Goal: Task Accomplishment & Management: Manage account settings

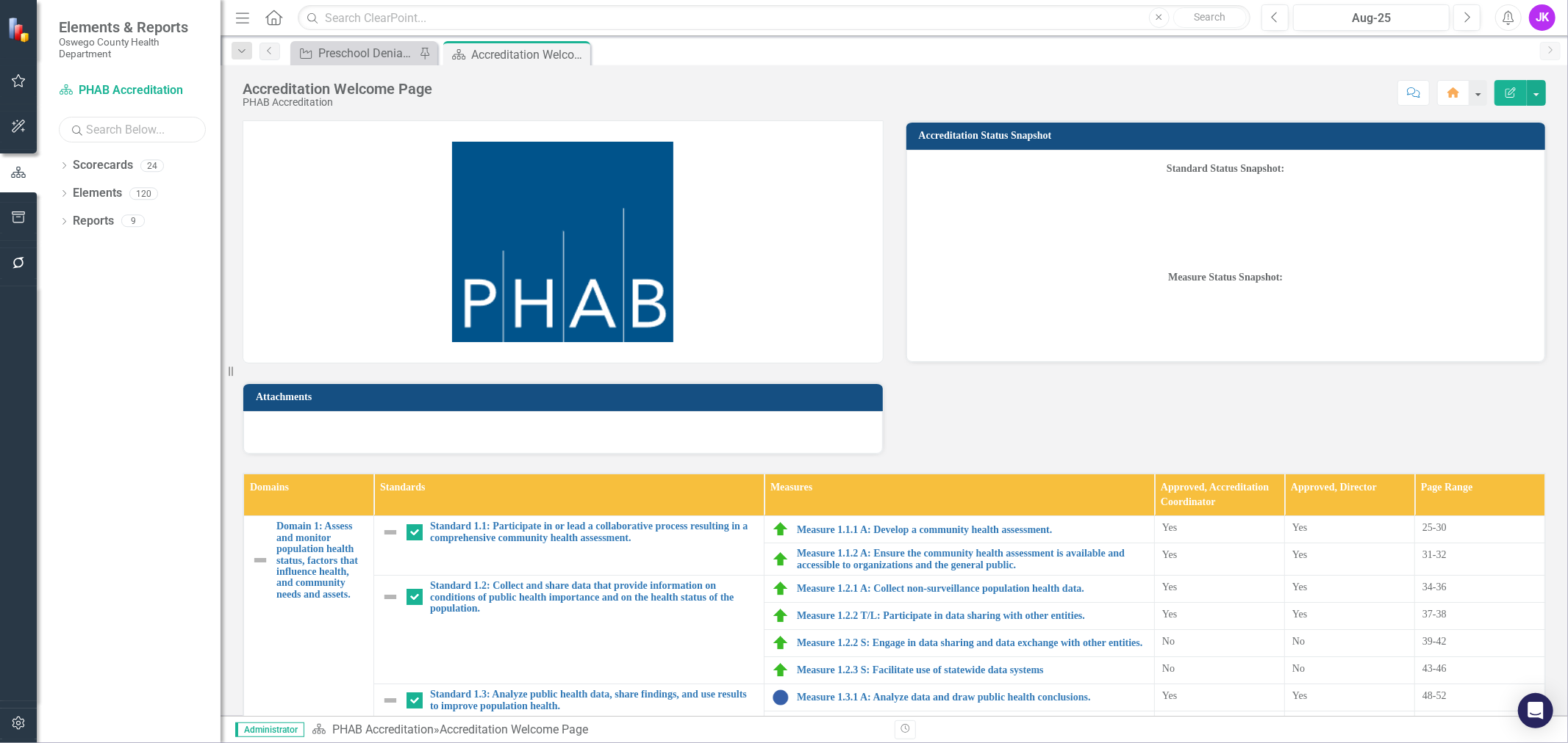
click at [144, 132] on input "text" at bounding box center [131, 129] width 147 height 26
type input "workforce"
click at [63, 159] on div "Dropdown Scorecards 2" at bounding box center [139, 167] width 162 height 28
click at [62, 165] on icon "Dropdown" at bounding box center [63, 167] width 11 height 8
click at [135, 222] on link "Workforce Development Plan" at bounding box center [151, 221] width 140 height 17
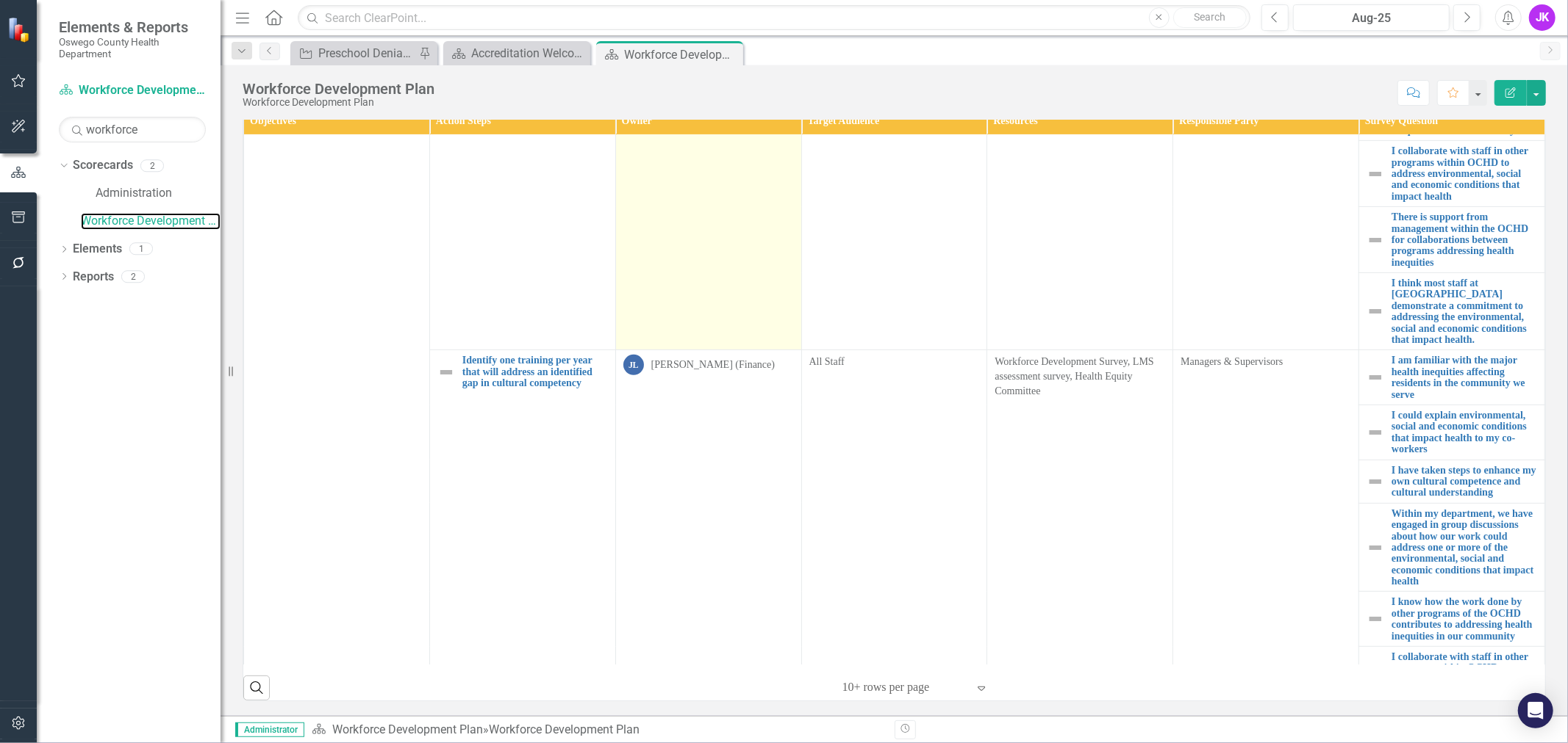
scroll to position [489, 0]
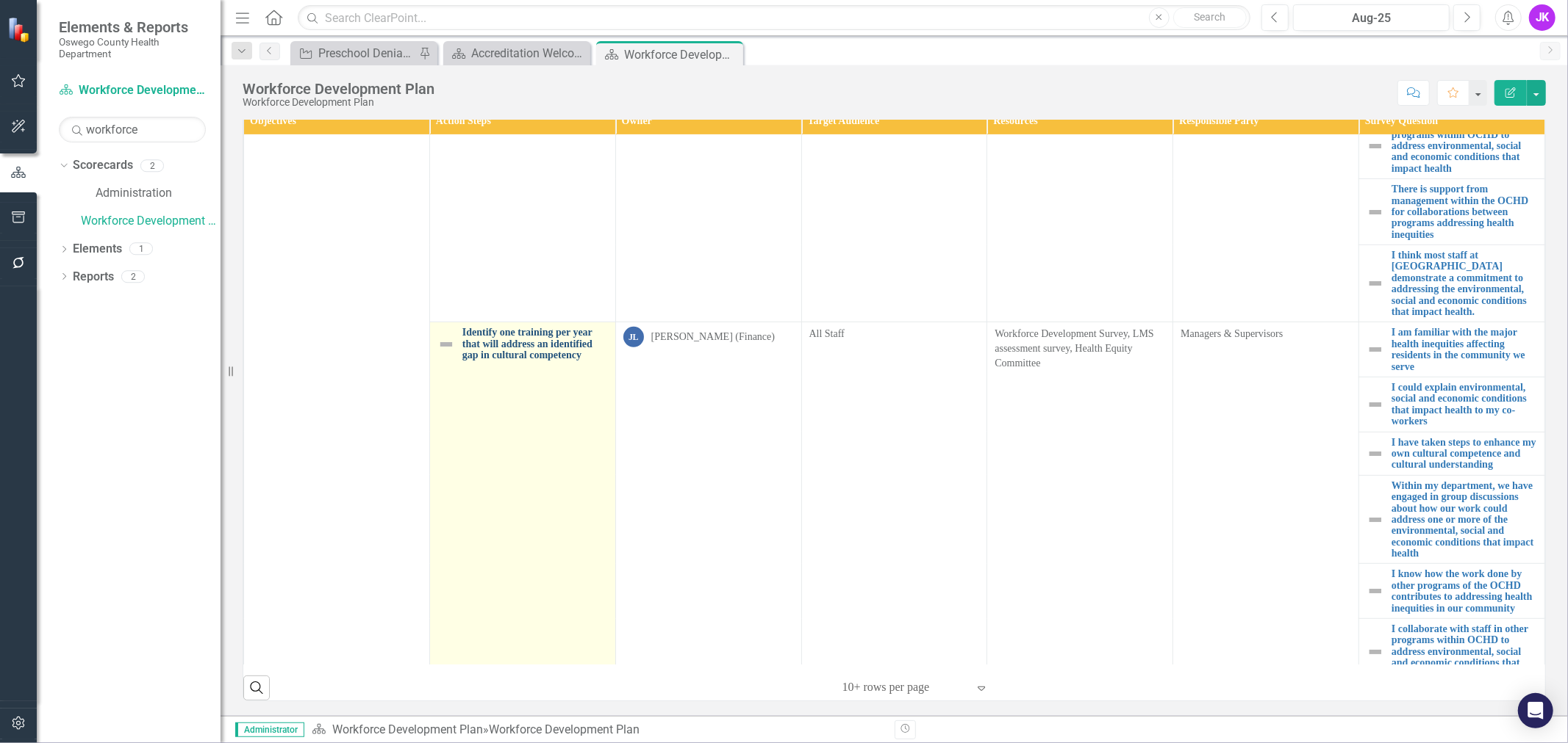
click at [526, 360] on link "Identify one training per year that will address an identified gap in cultural …" at bounding box center [535, 343] width 146 height 34
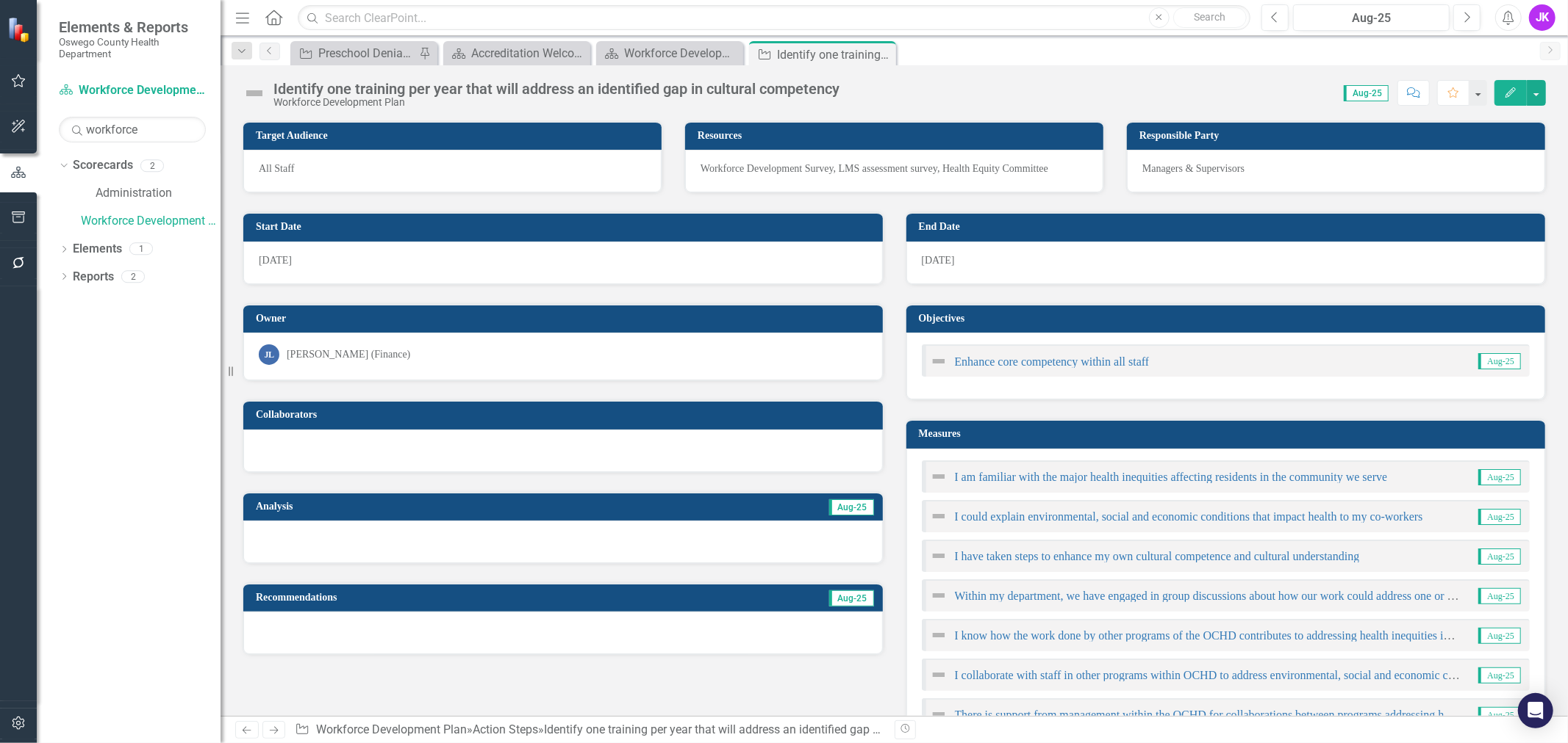
click at [1509, 88] on icon "Edit" at bounding box center [1510, 92] width 13 height 11
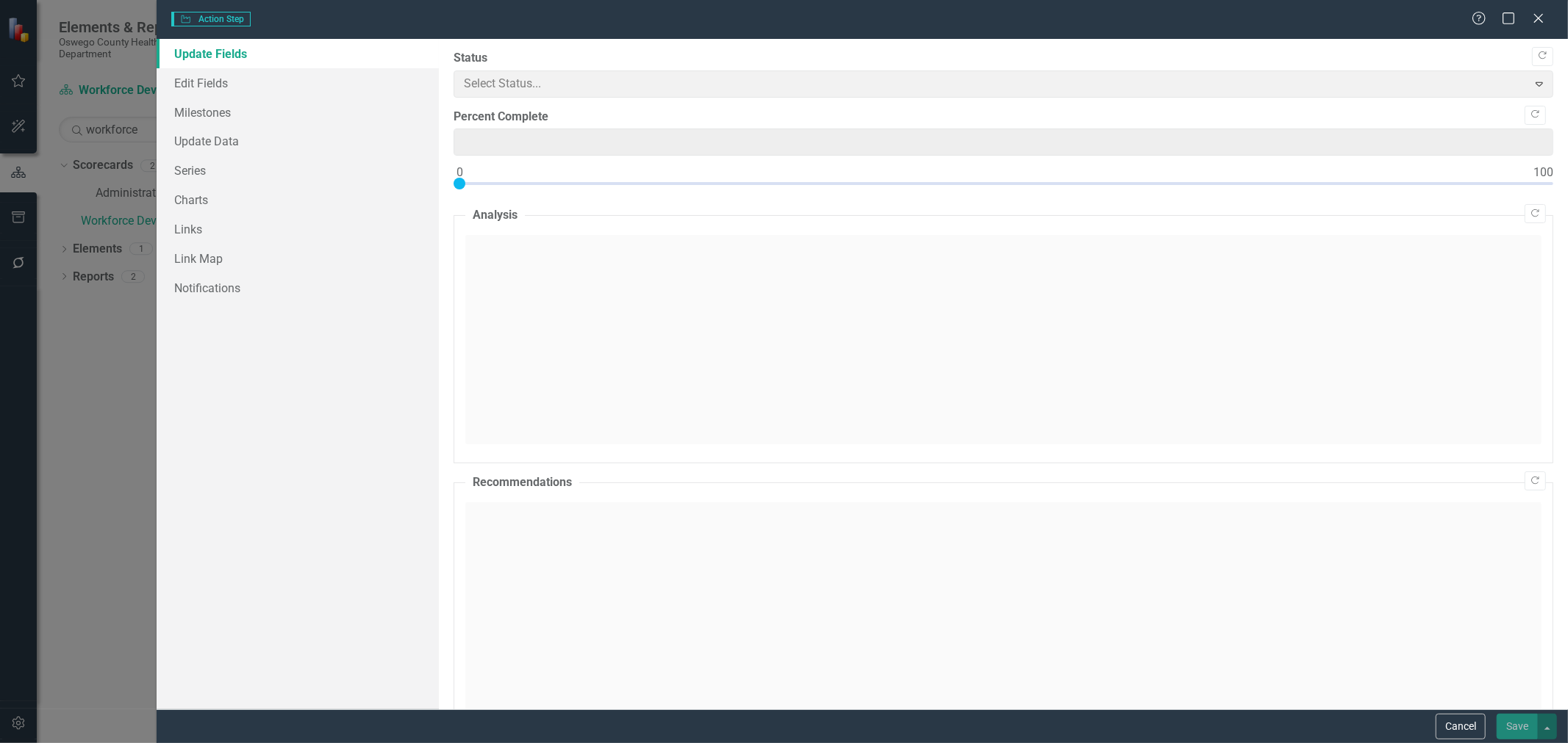
type input "0"
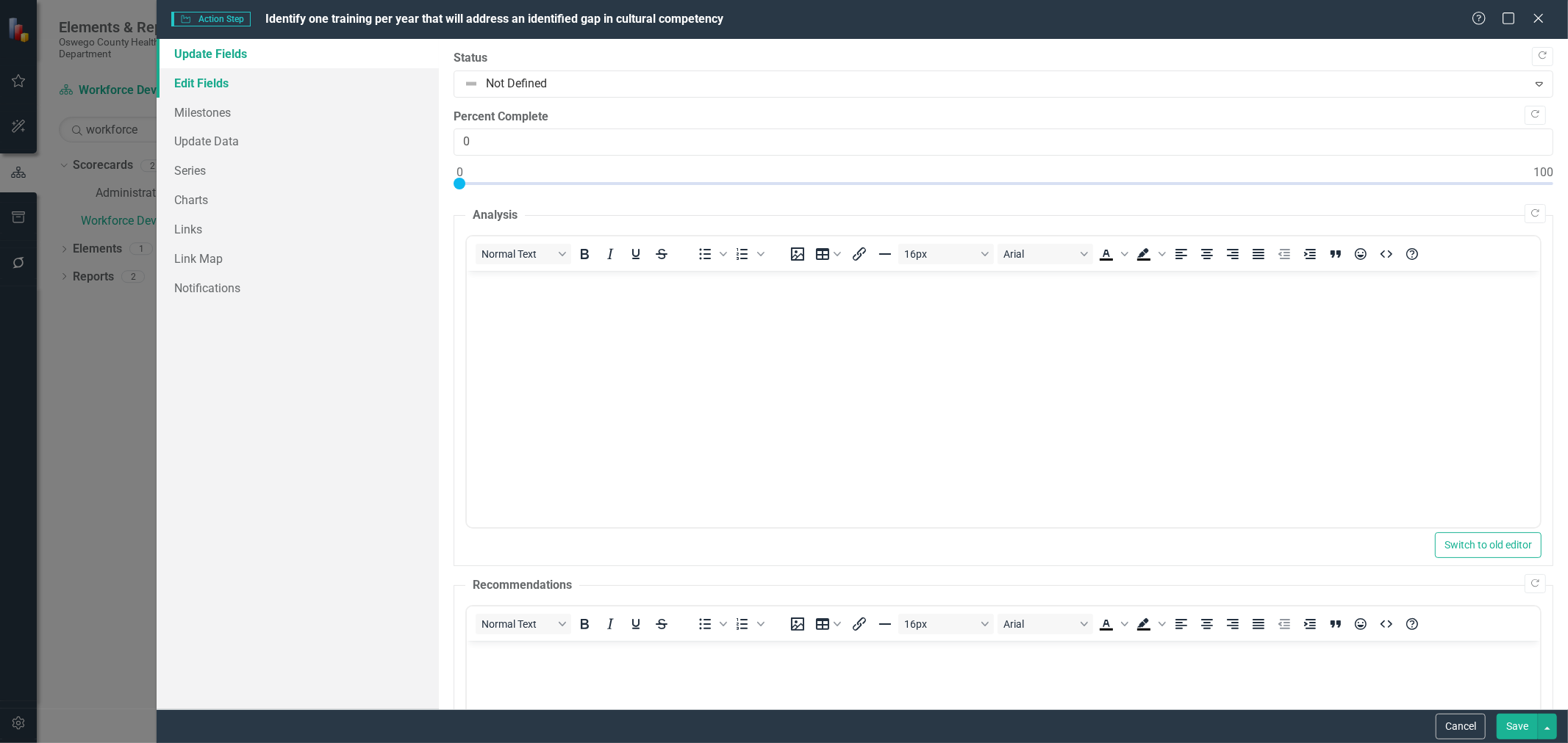
click at [189, 76] on link "Edit Fields" at bounding box center [297, 82] width 282 height 30
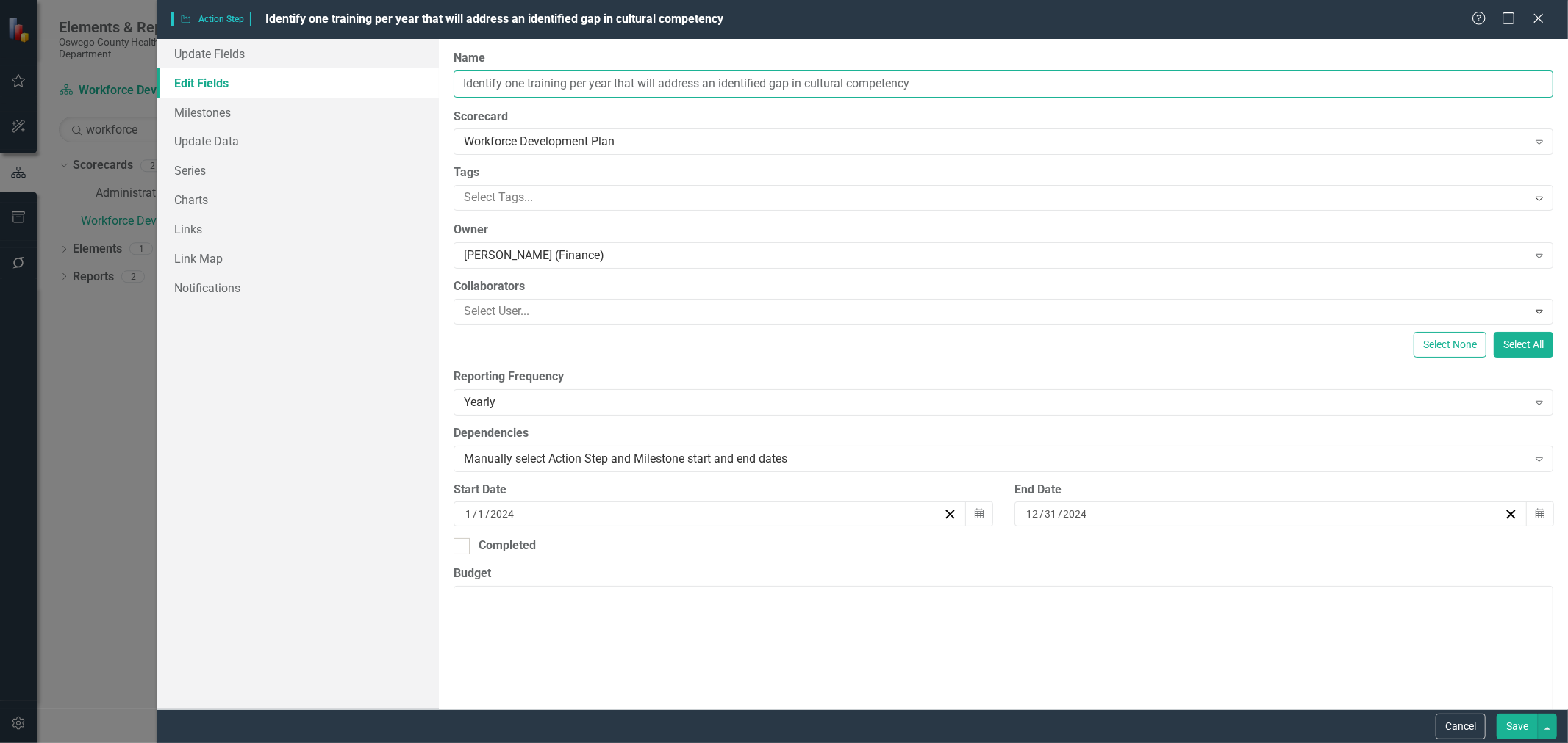
click at [460, 85] on input "Identify one training per year that will address an identified gap in cultural …" at bounding box center [1003, 84] width 1099 height 27
type input "Discontinued - Identify one training per year that will address an identified g…"
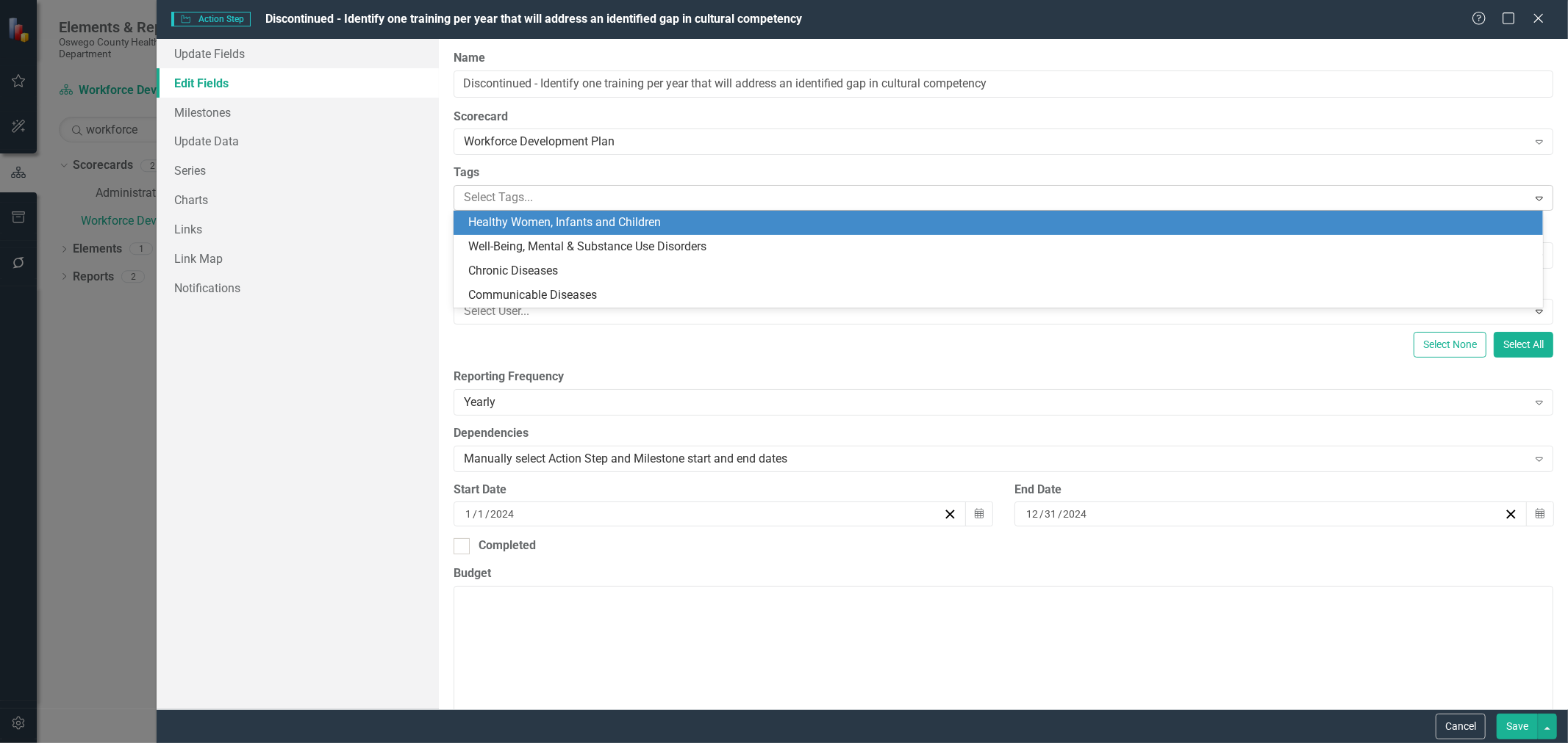
click at [747, 193] on div at bounding box center [992, 197] width 1068 height 20
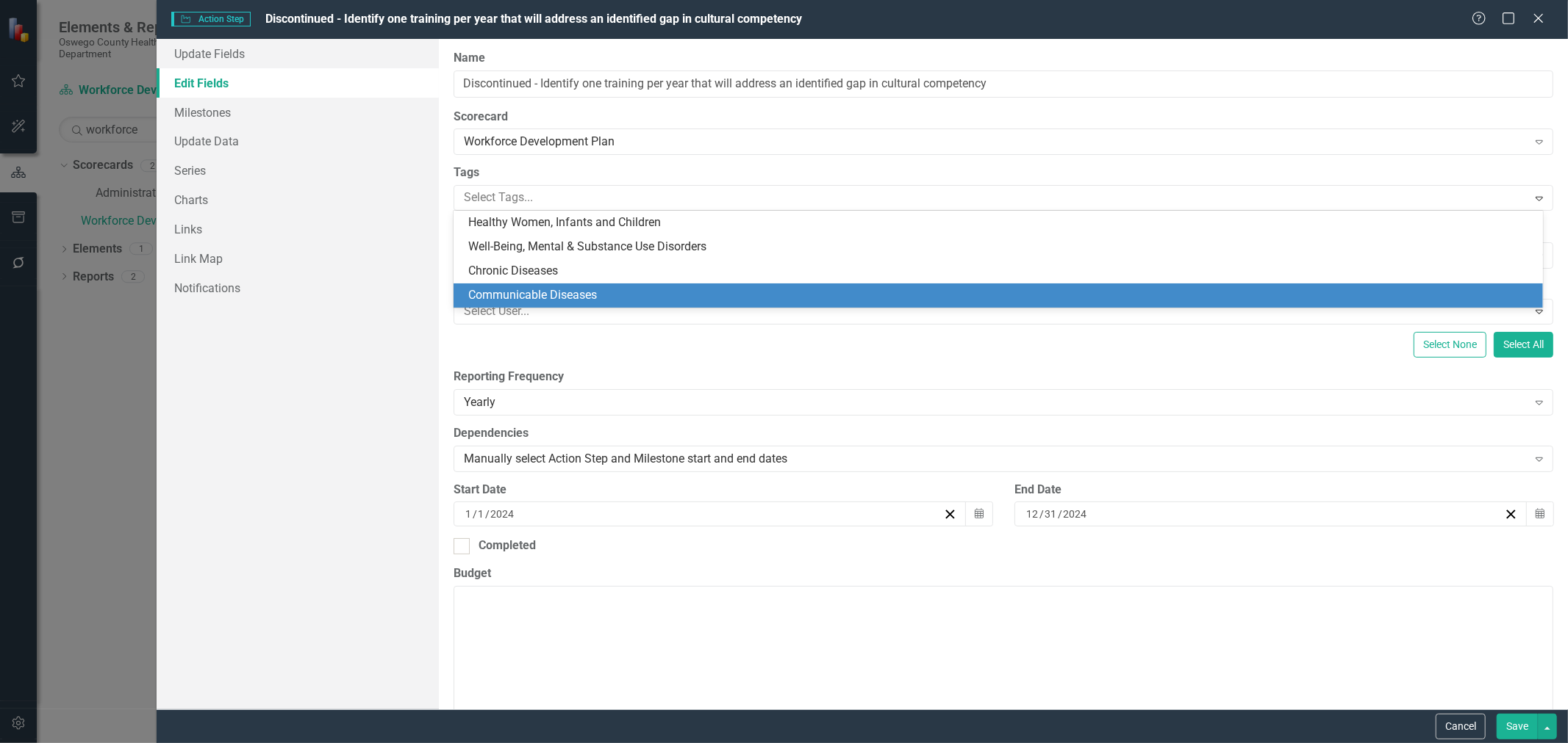
click at [946, 360] on div "ClearPoint Can Do More! How ClearPoint Can Help Close Enterprise plans can auto…" at bounding box center [1002, 375] width 1129 height 671
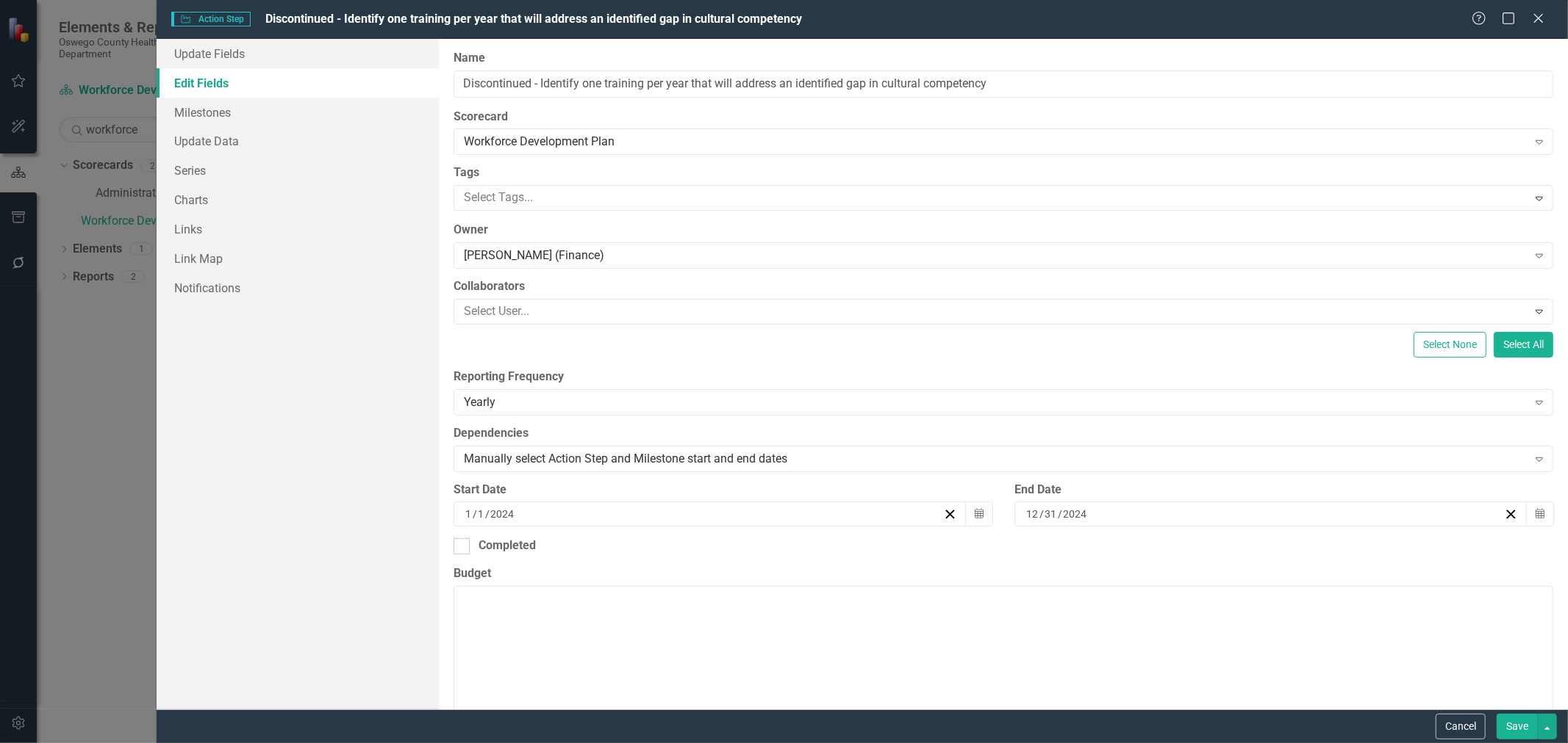
click at [1521, 728] on button "Save" at bounding box center [1516, 727] width 41 height 26
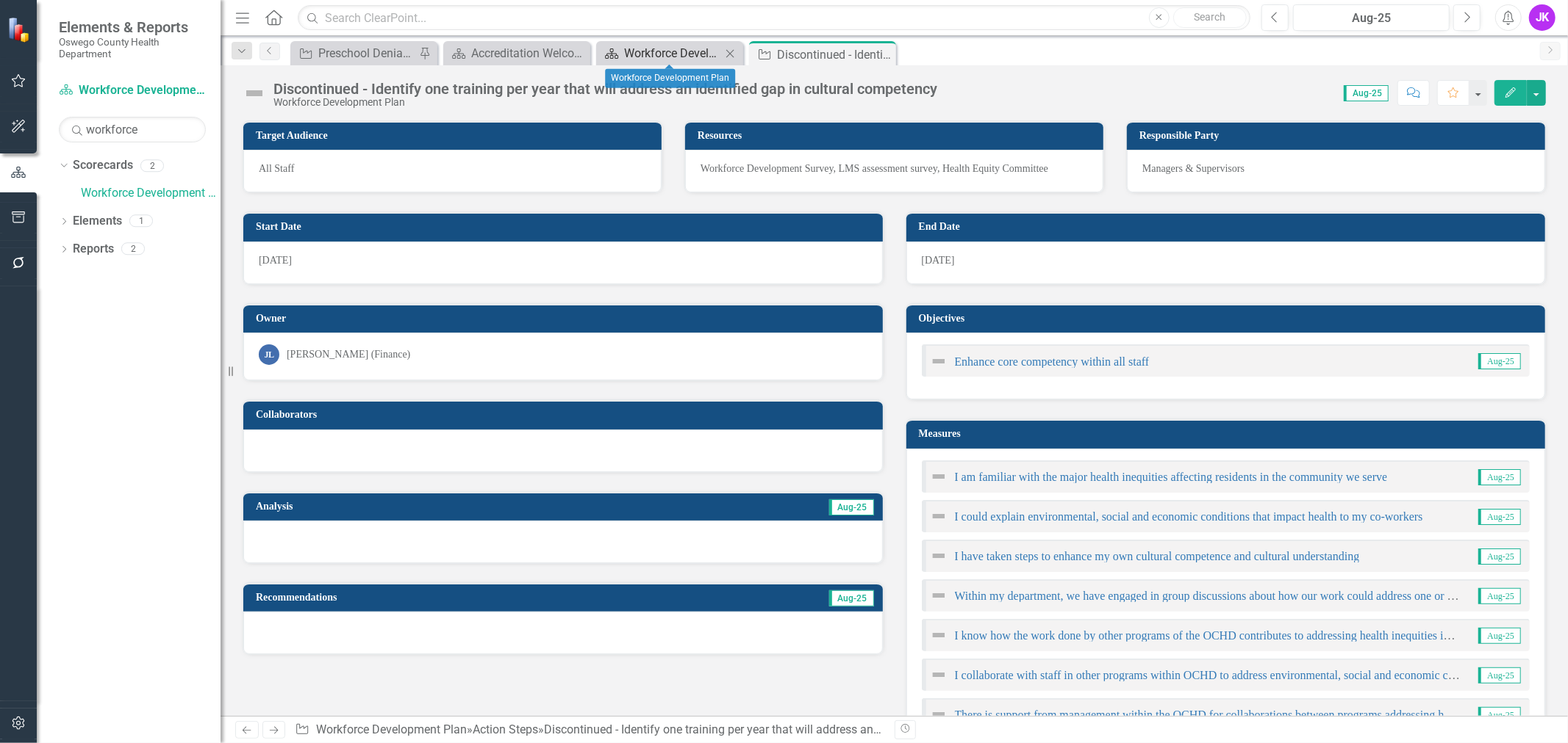
click at [693, 49] on div "Workforce Development Plan" at bounding box center [672, 53] width 97 height 18
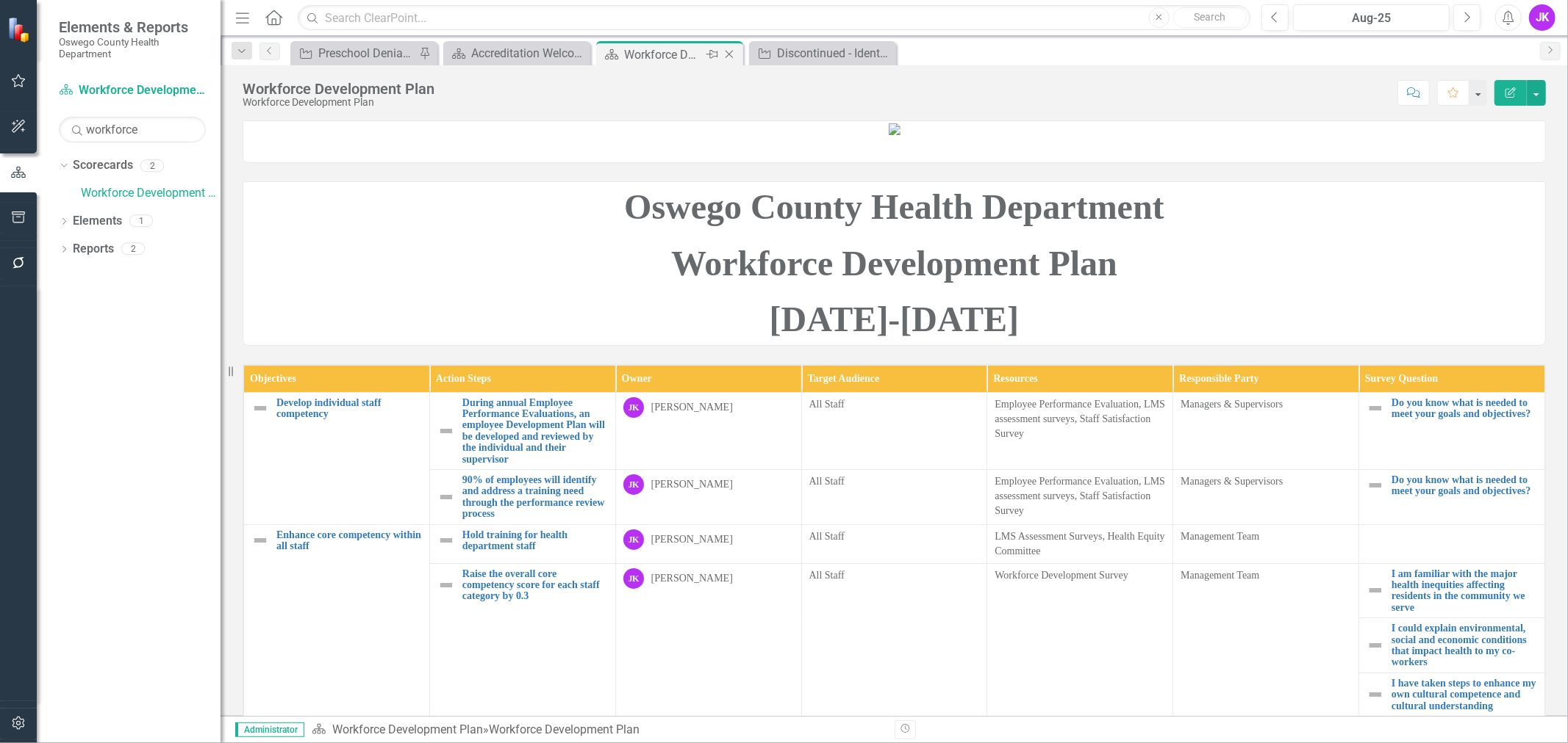
click at [713, 54] on icon at bounding box center [712, 54] width 12 height 9
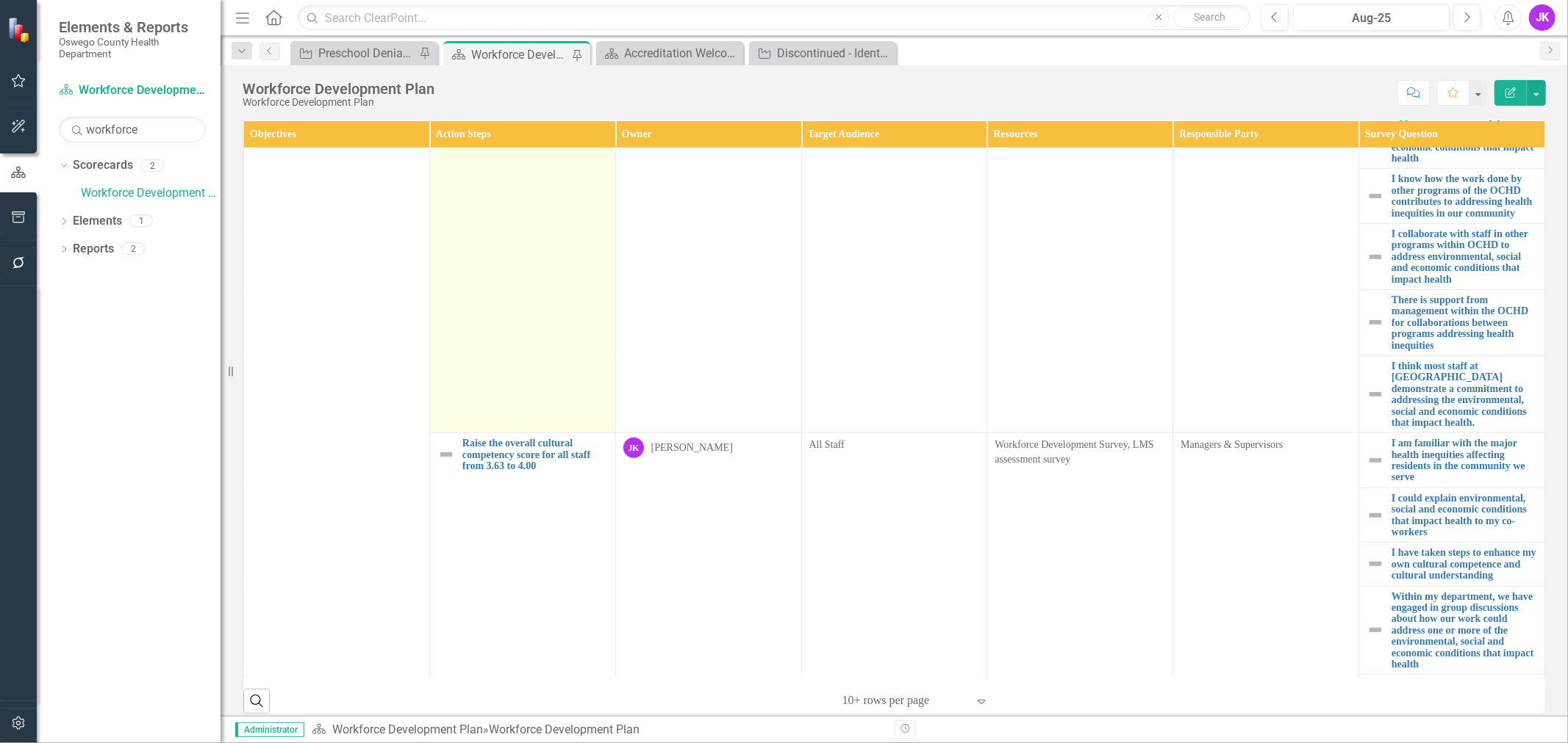
scroll to position [979, 0]
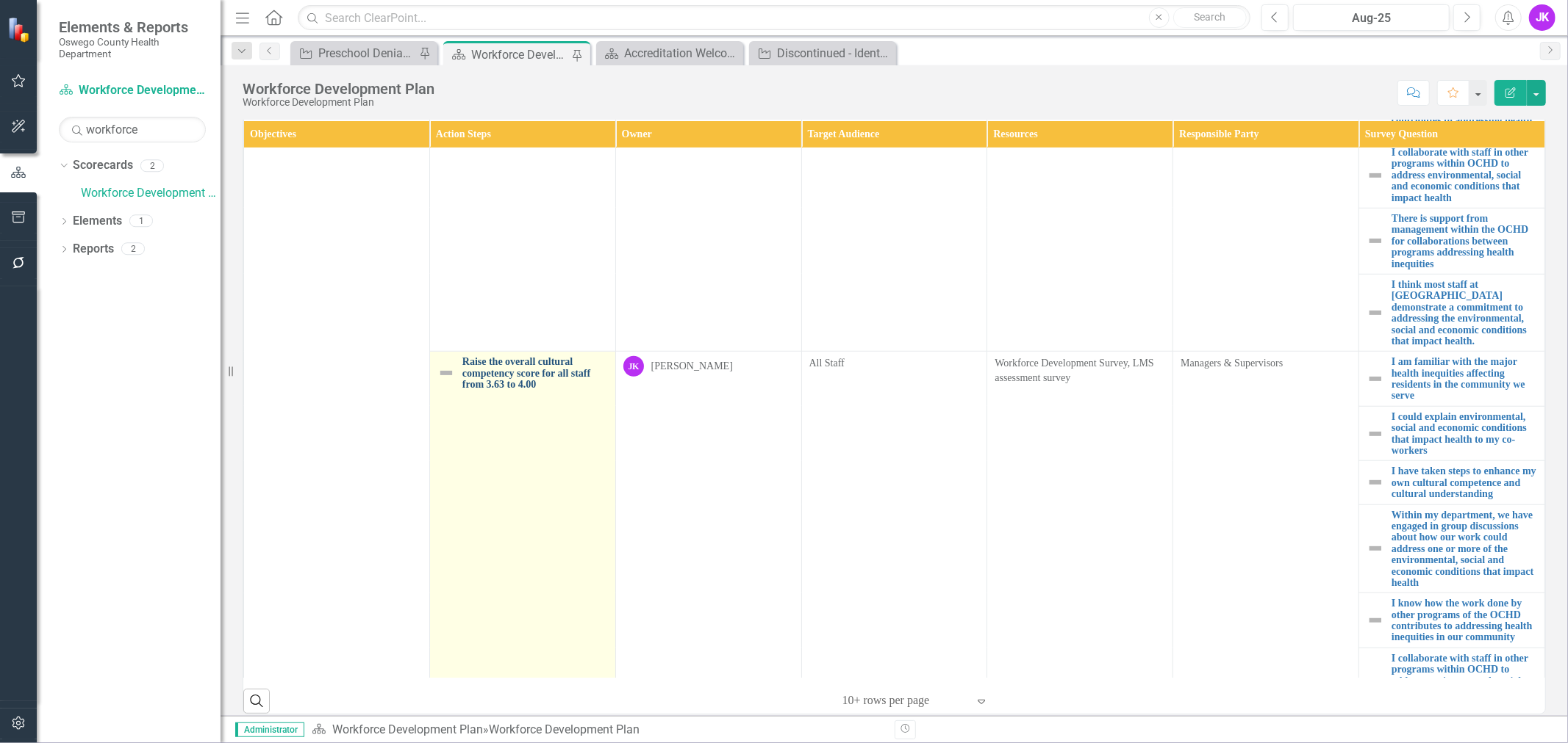
click at [502, 390] on link "Raise the overall cultural competency score for all staff from 3.63 to 4.00" at bounding box center [535, 373] width 146 height 34
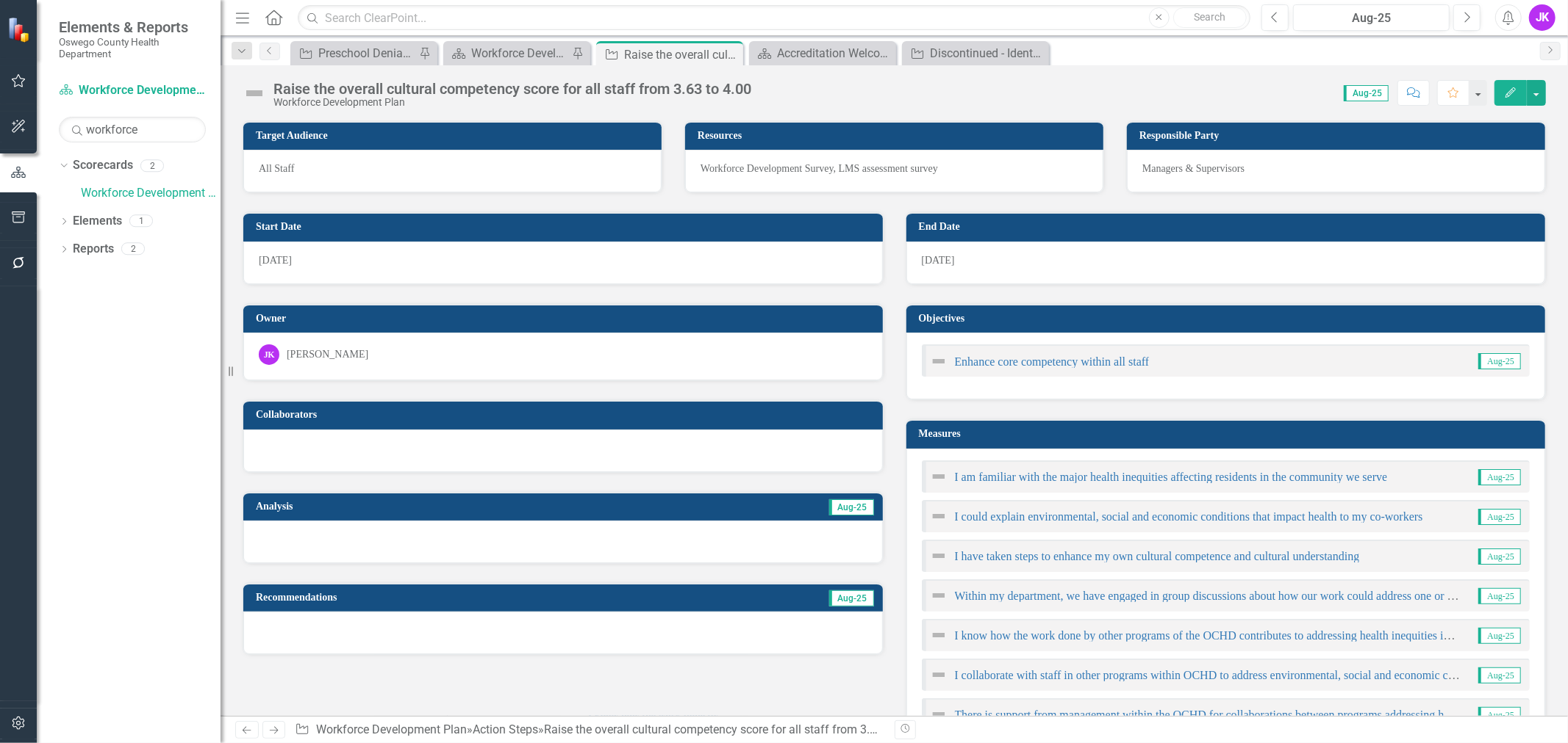
click at [1516, 88] on icon "Edit" at bounding box center [1510, 92] width 13 height 11
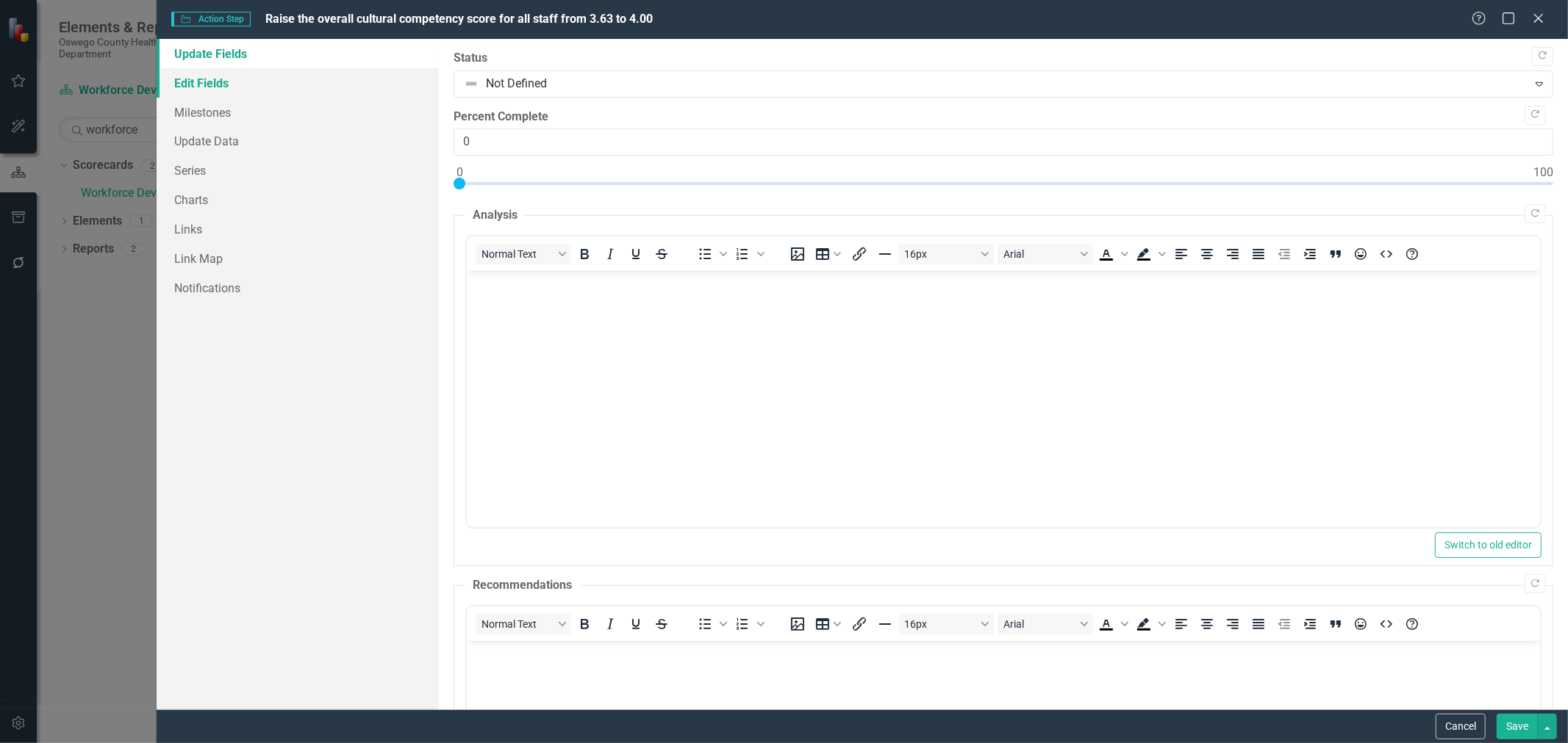
click at [217, 82] on link "Edit Fields" at bounding box center [297, 82] width 282 height 30
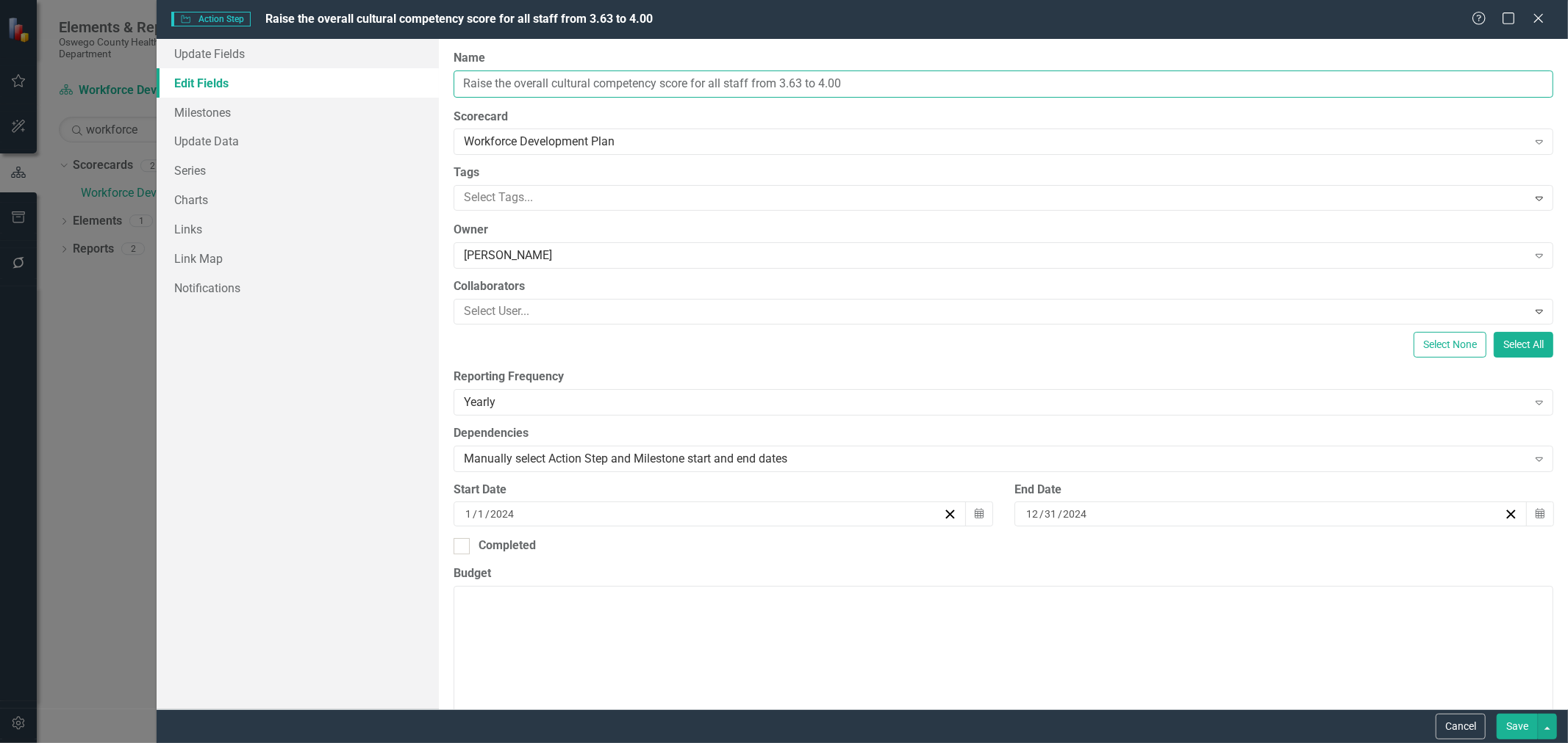
click at [460, 79] on input "Raise the overall cultural competency score for all staff from 3.63 to 4.00" at bounding box center [1003, 84] width 1099 height 27
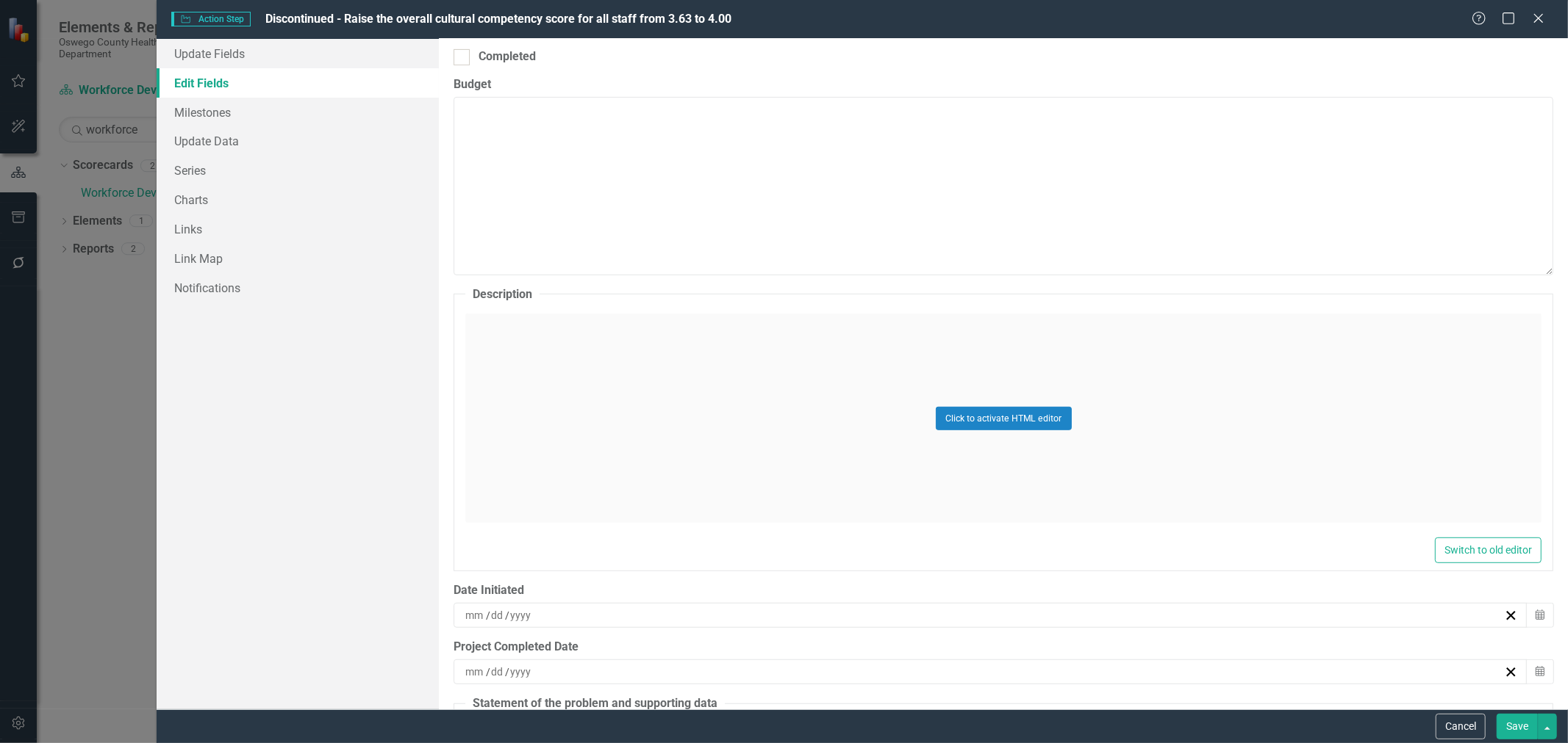
scroll to position [407, 0]
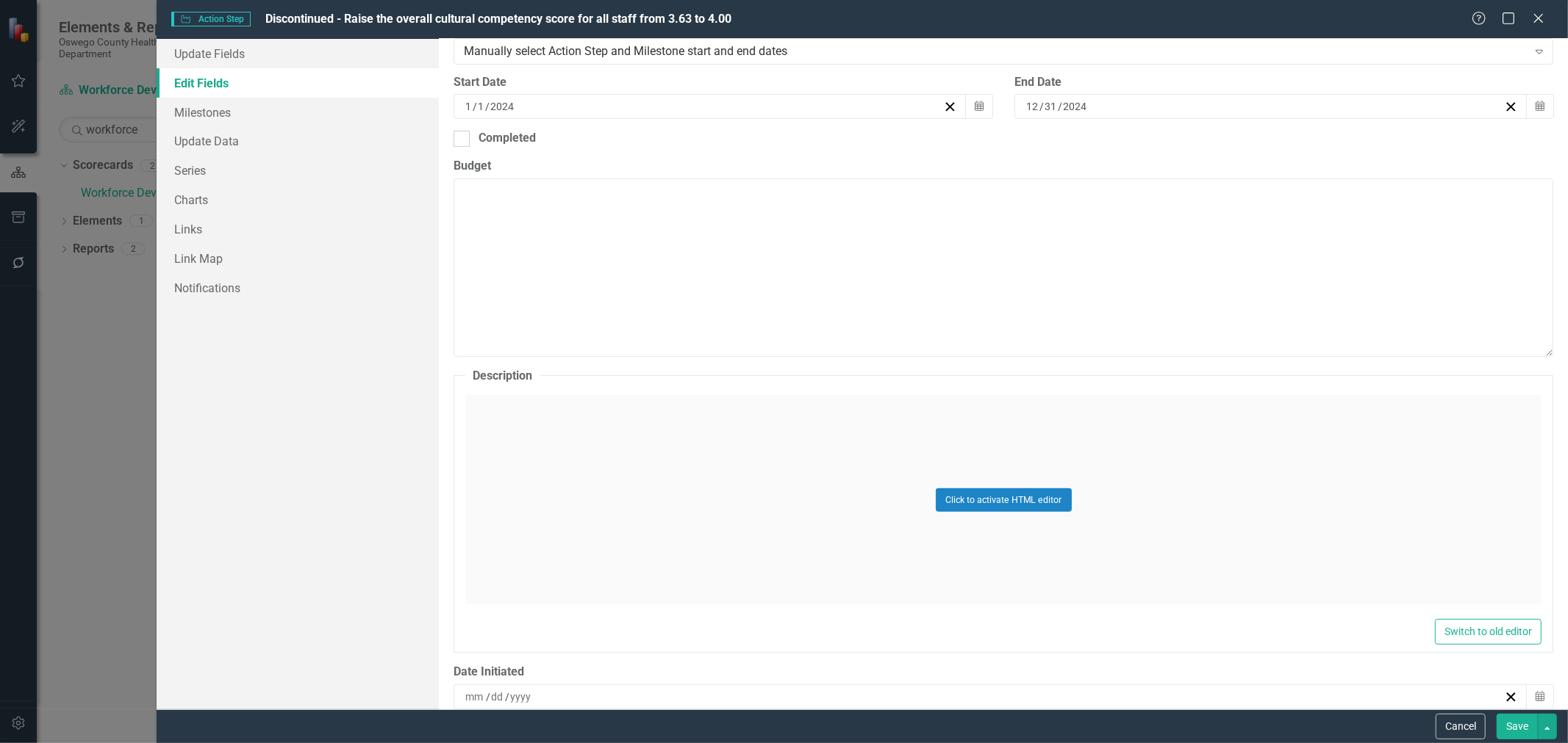
type input "Discontinued - Raise the overall cultural competency score for all staff from 3…"
click at [501, 400] on div "Click to activate HTML editor" at bounding box center [1003, 499] width 1076 height 209
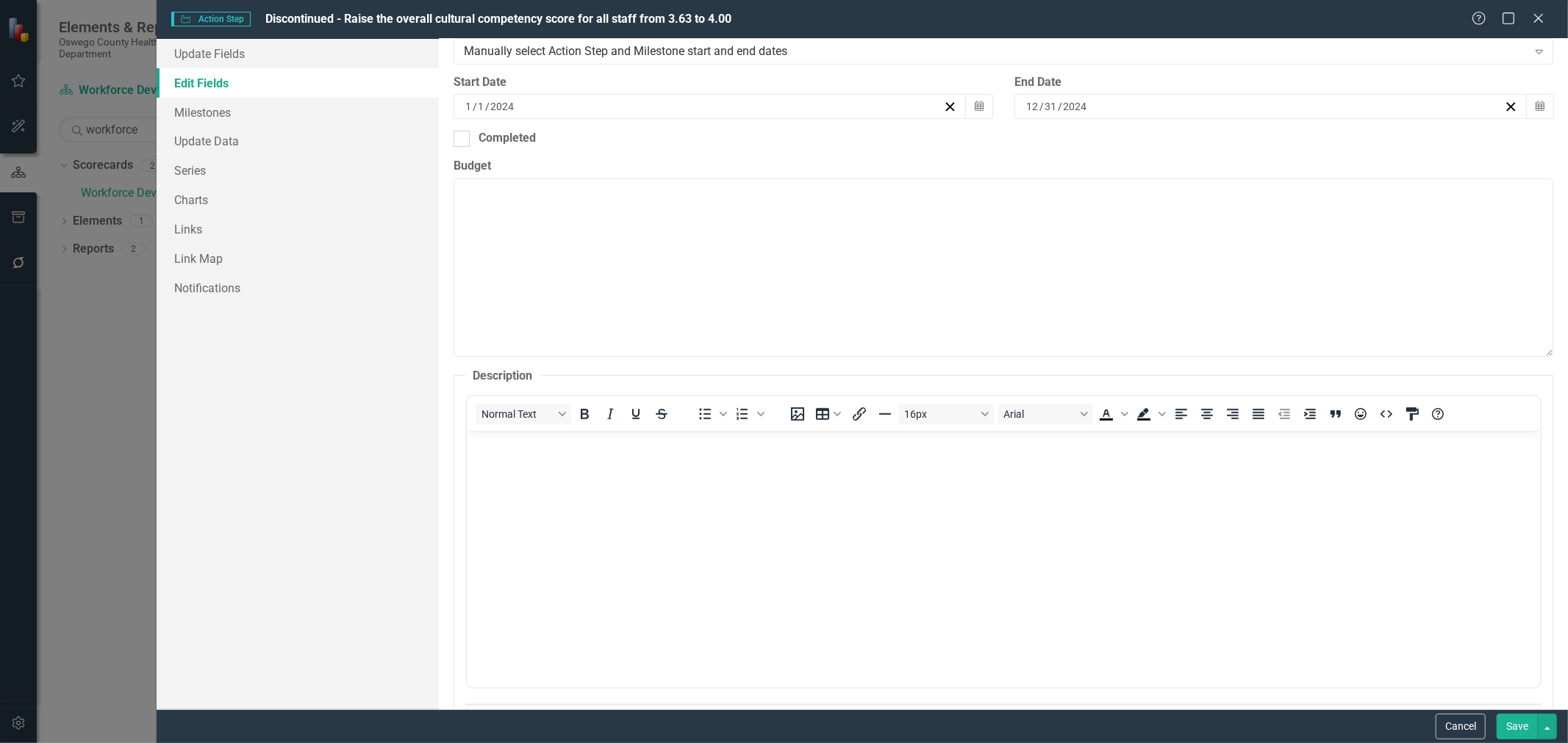
scroll to position [0, 0]
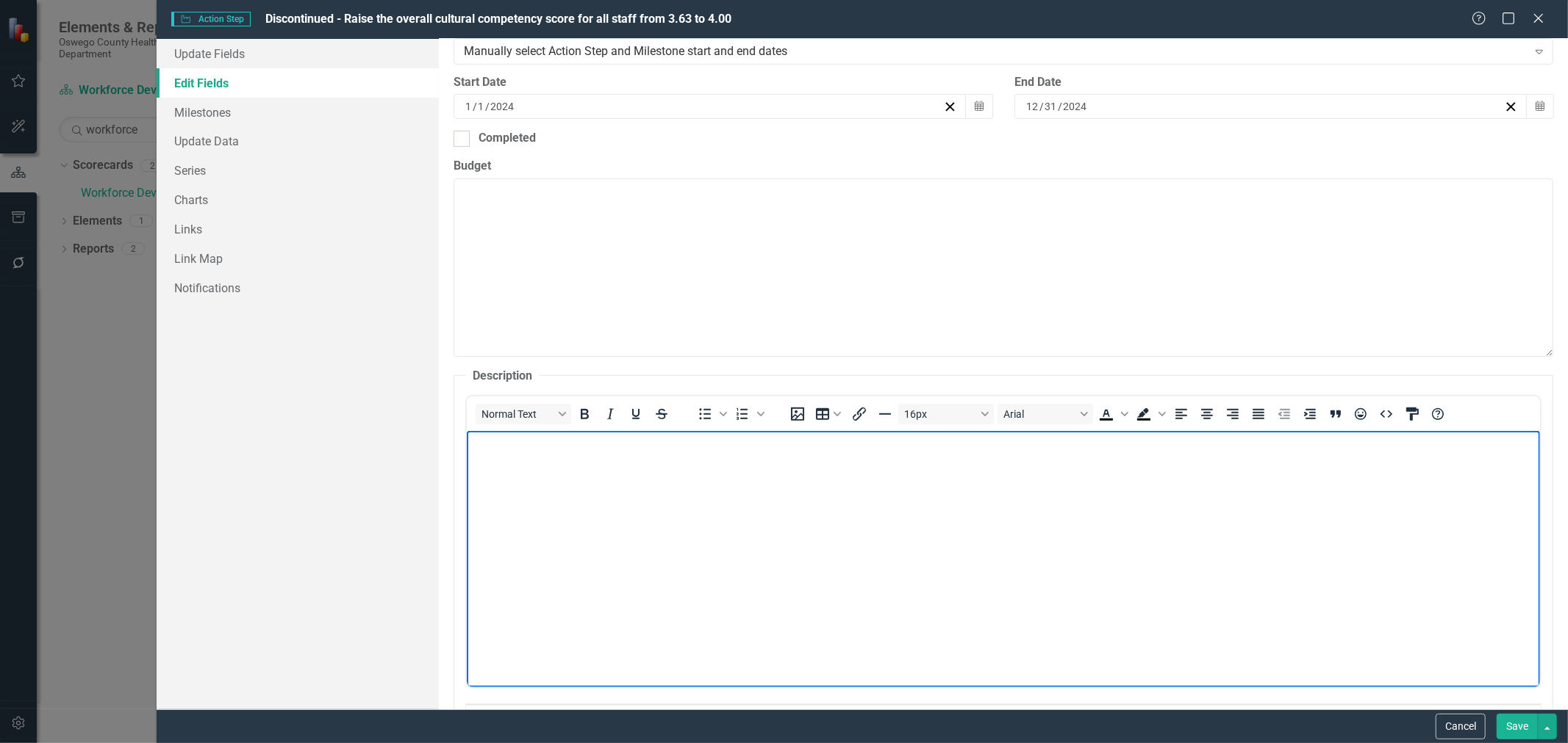
click at [521, 480] on body "Rich Text Area. Press ALT-0 for help." at bounding box center [1003, 542] width 1073 height 221
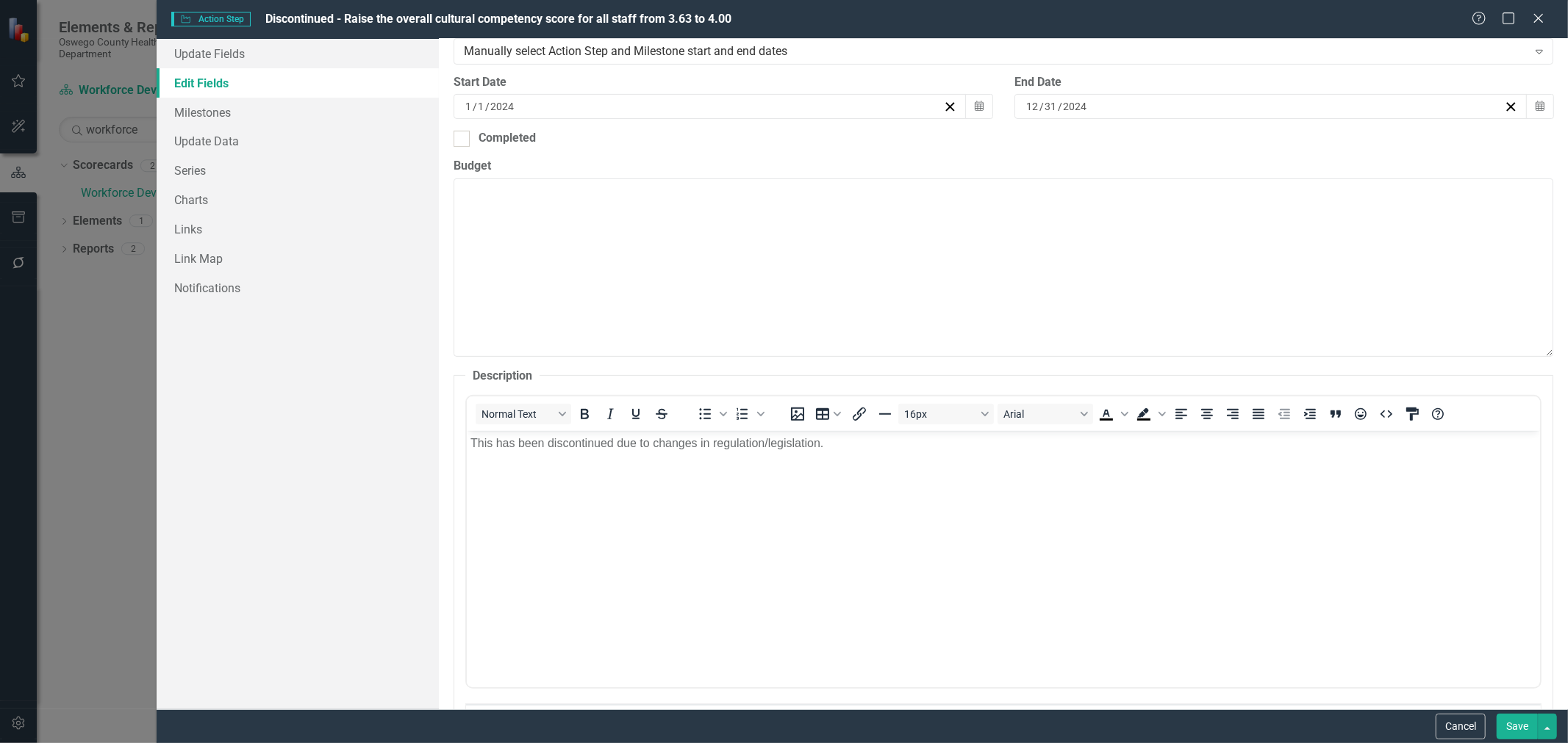
click at [1520, 725] on button "Save" at bounding box center [1516, 727] width 41 height 26
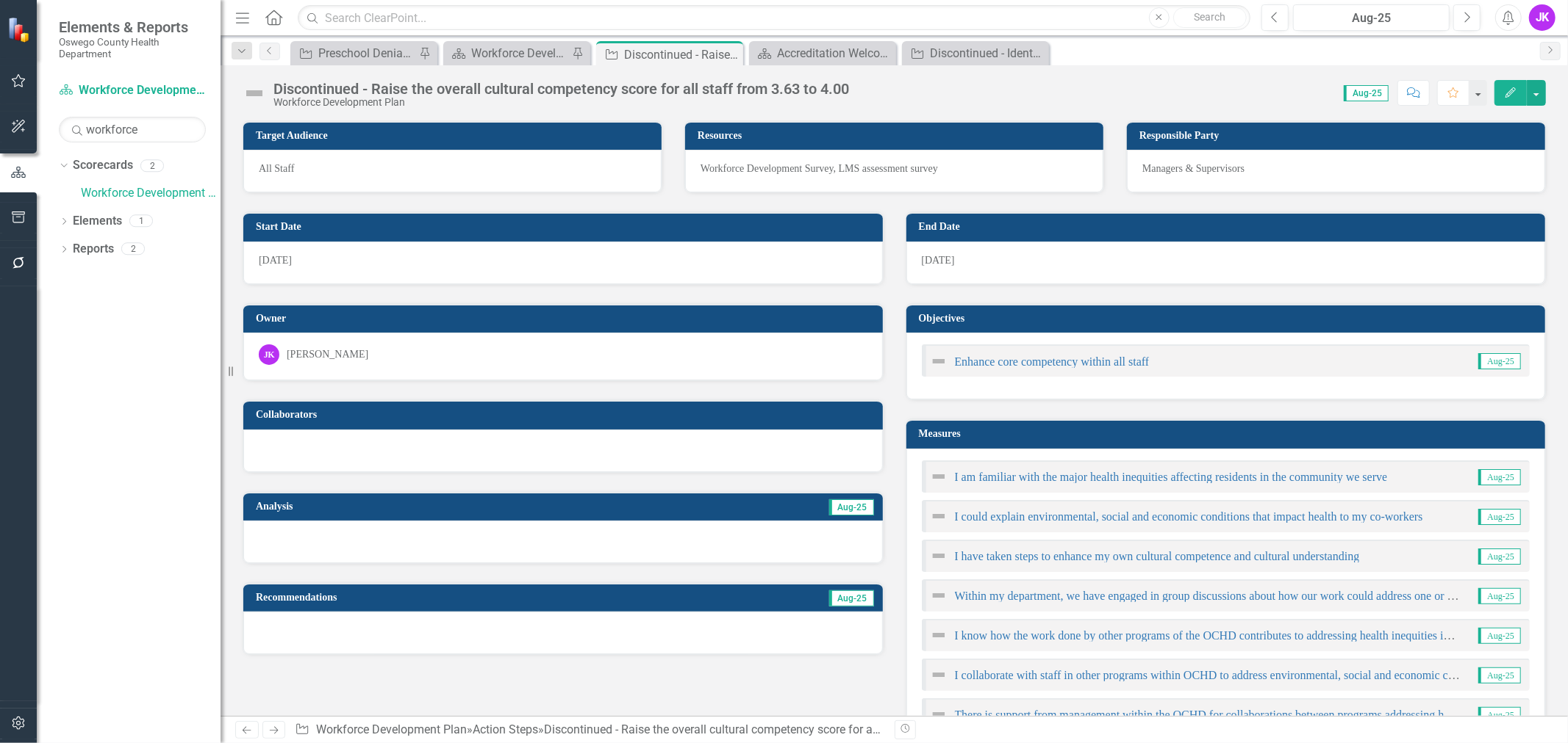
click at [1509, 87] on icon "Edit" at bounding box center [1510, 92] width 13 height 11
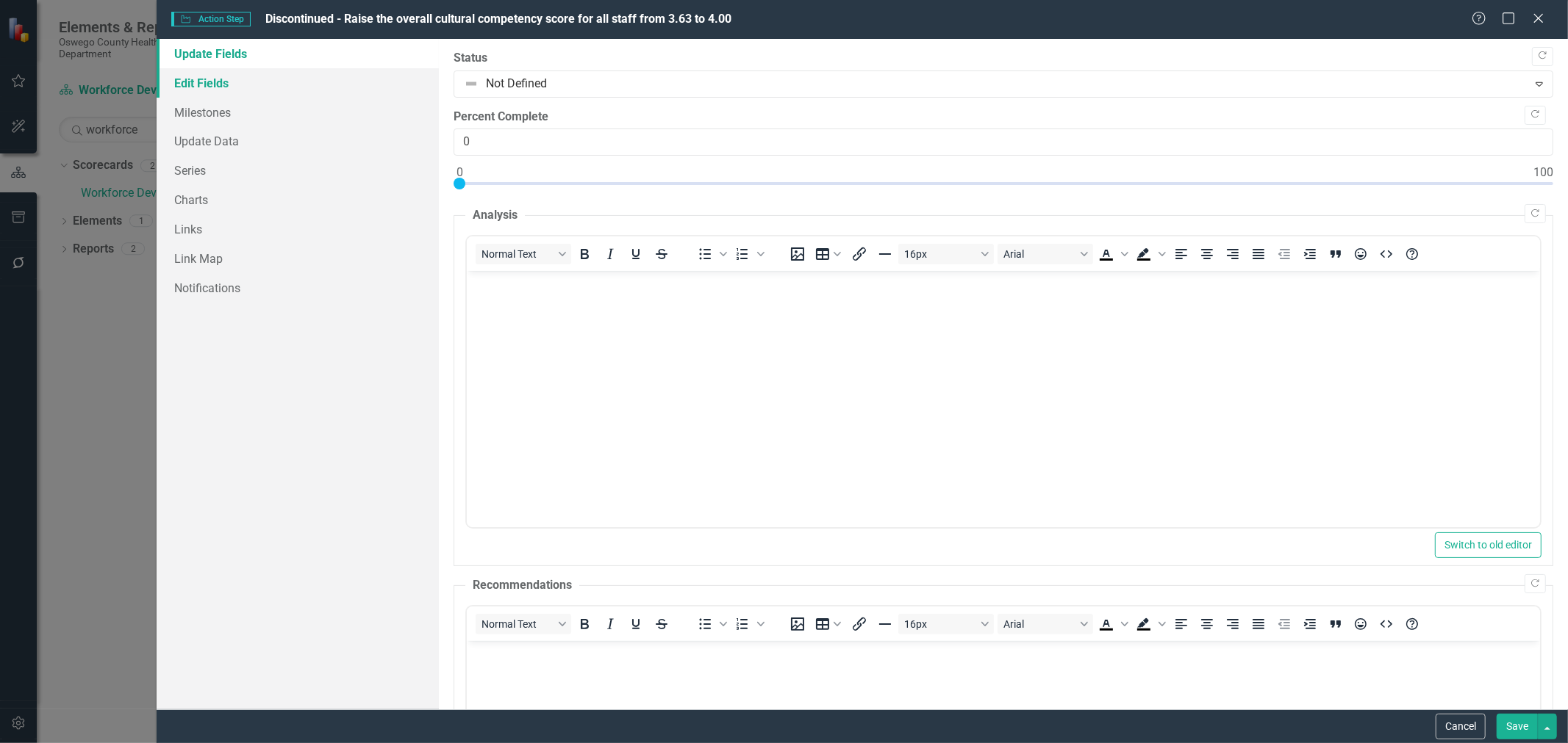
click at [196, 85] on link "Edit Fields" at bounding box center [297, 82] width 282 height 30
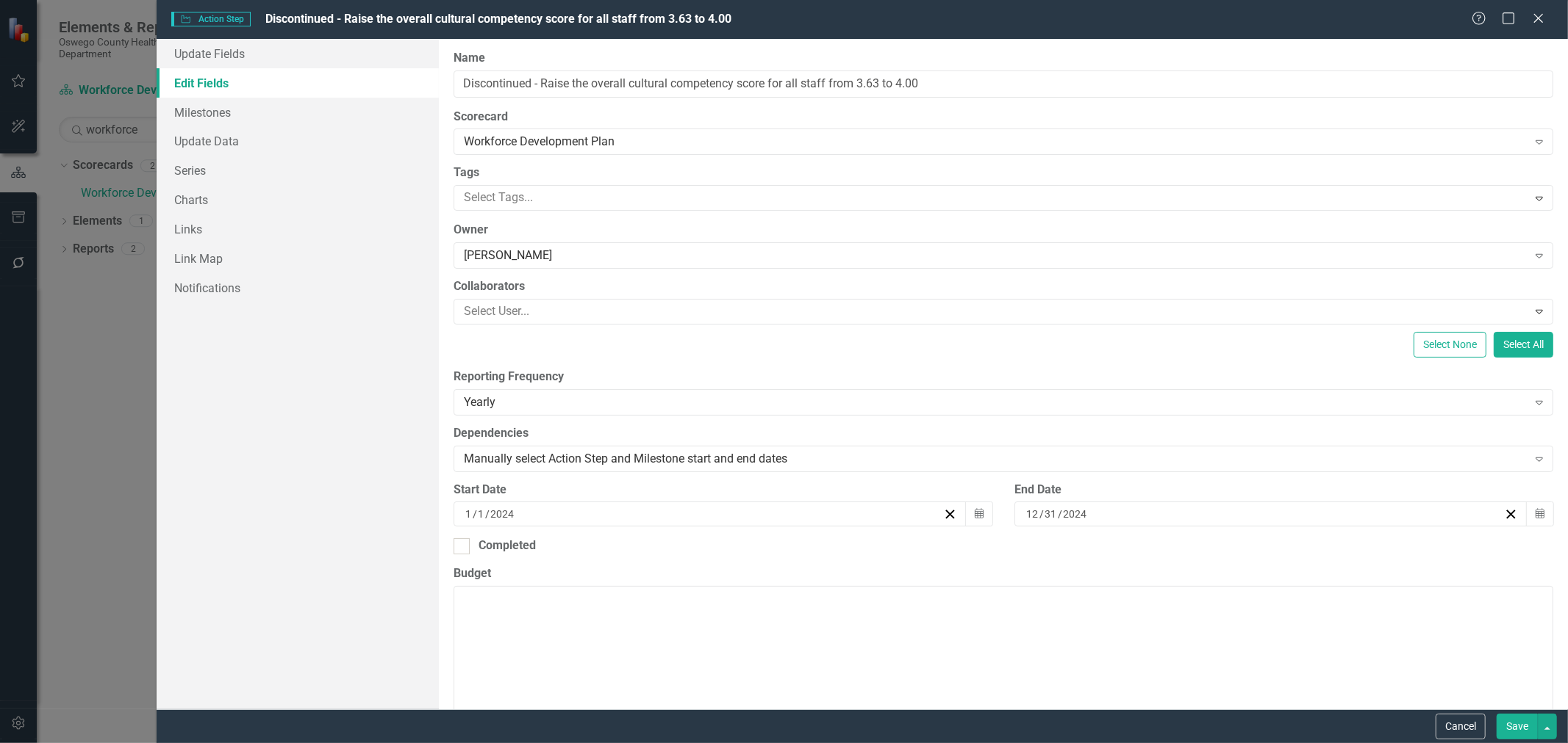
click at [1524, 725] on button "Save" at bounding box center [1516, 727] width 41 height 26
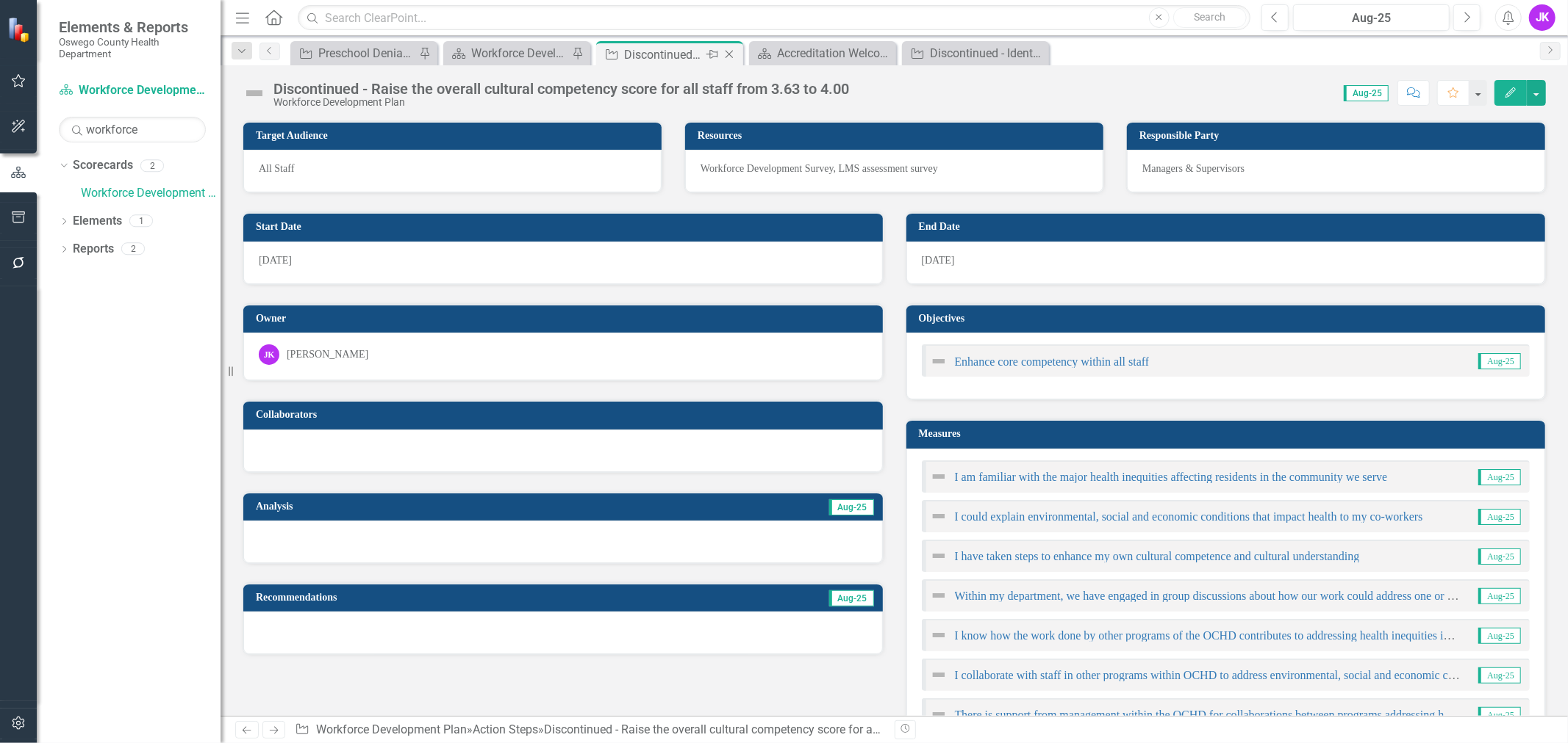
click at [728, 55] on icon "Close" at bounding box center [729, 55] width 14 height 12
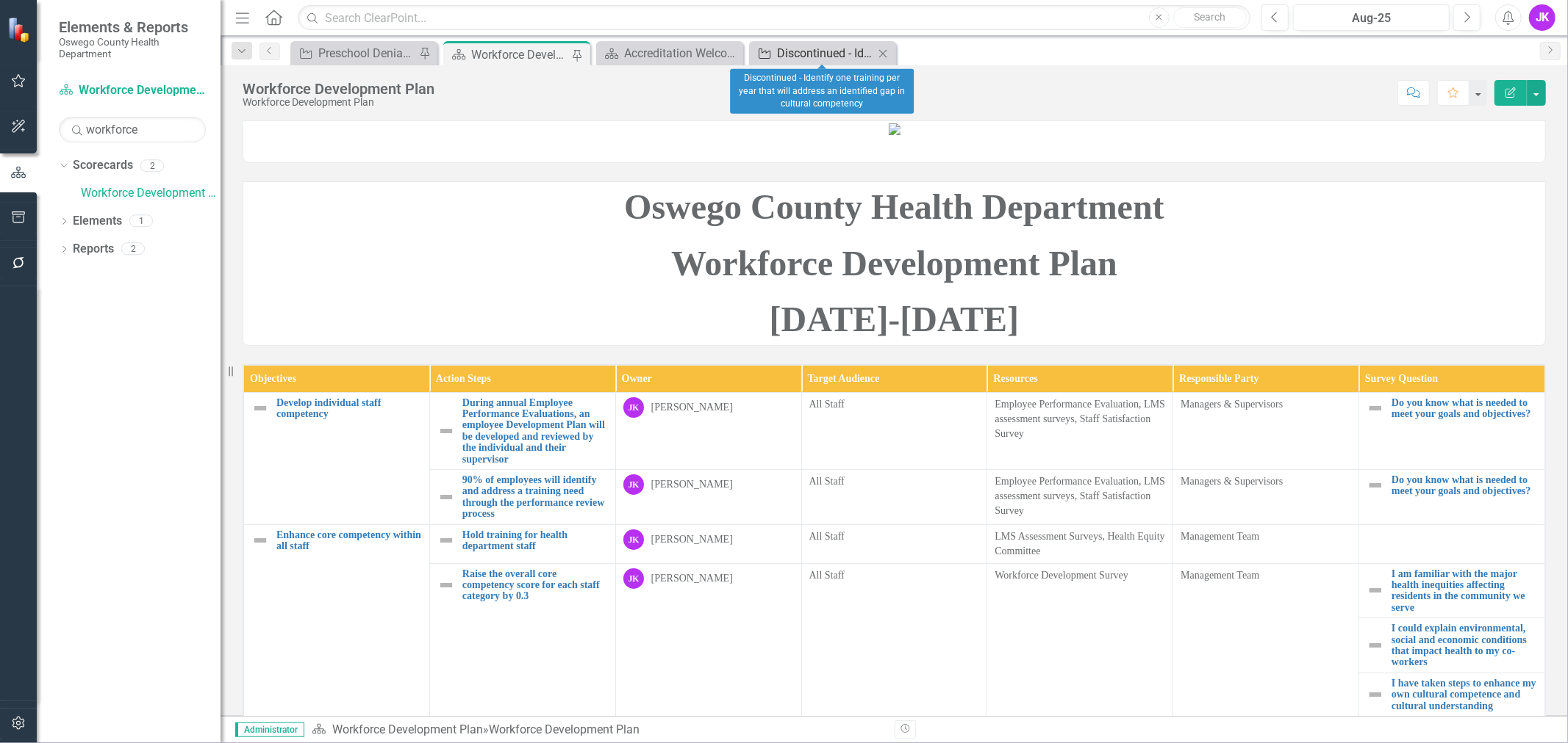
click at [843, 49] on div "Discontinued - Identify one training per year that will address an identified g…" at bounding box center [825, 53] width 97 height 18
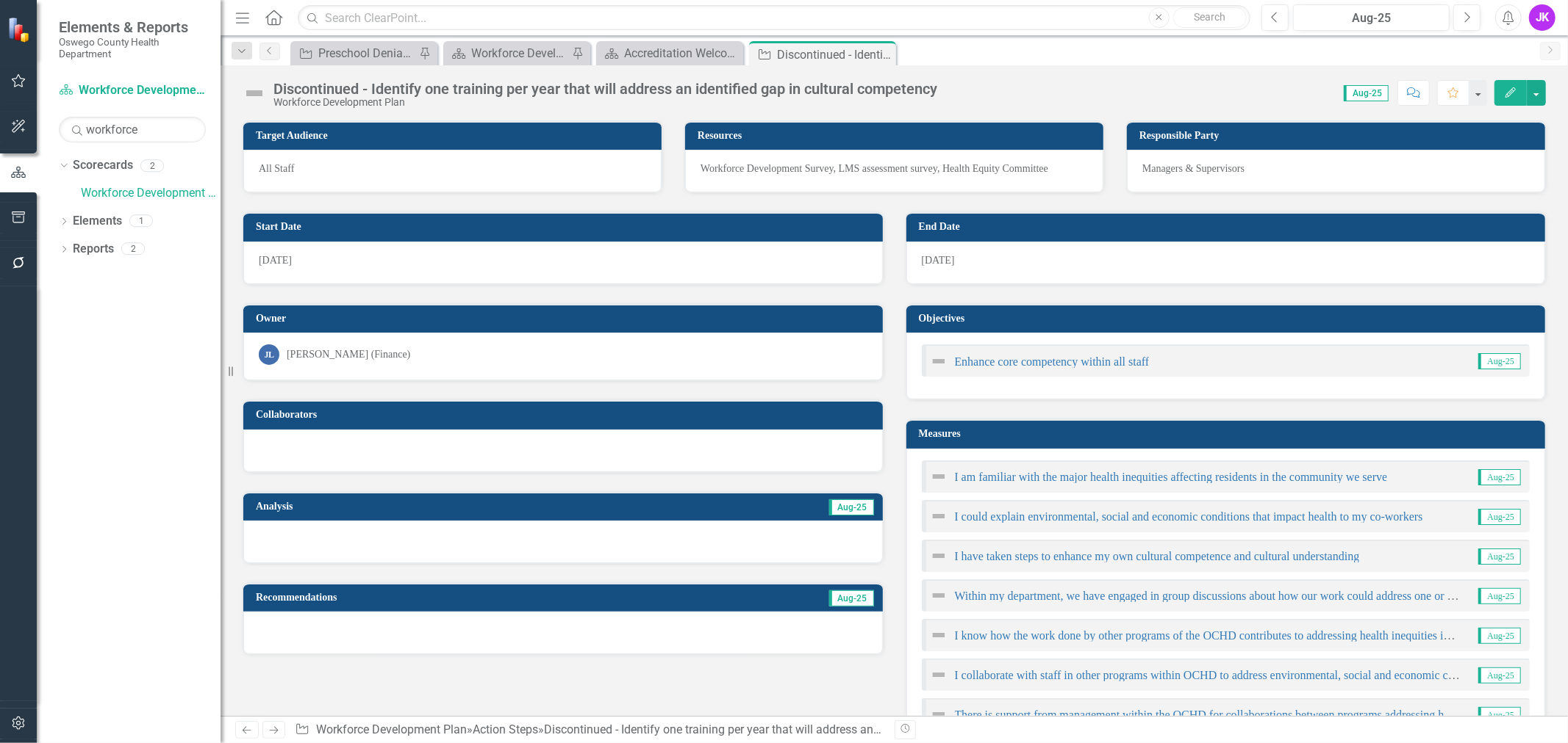
click at [1514, 90] on icon "Edit" at bounding box center [1510, 92] width 13 height 11
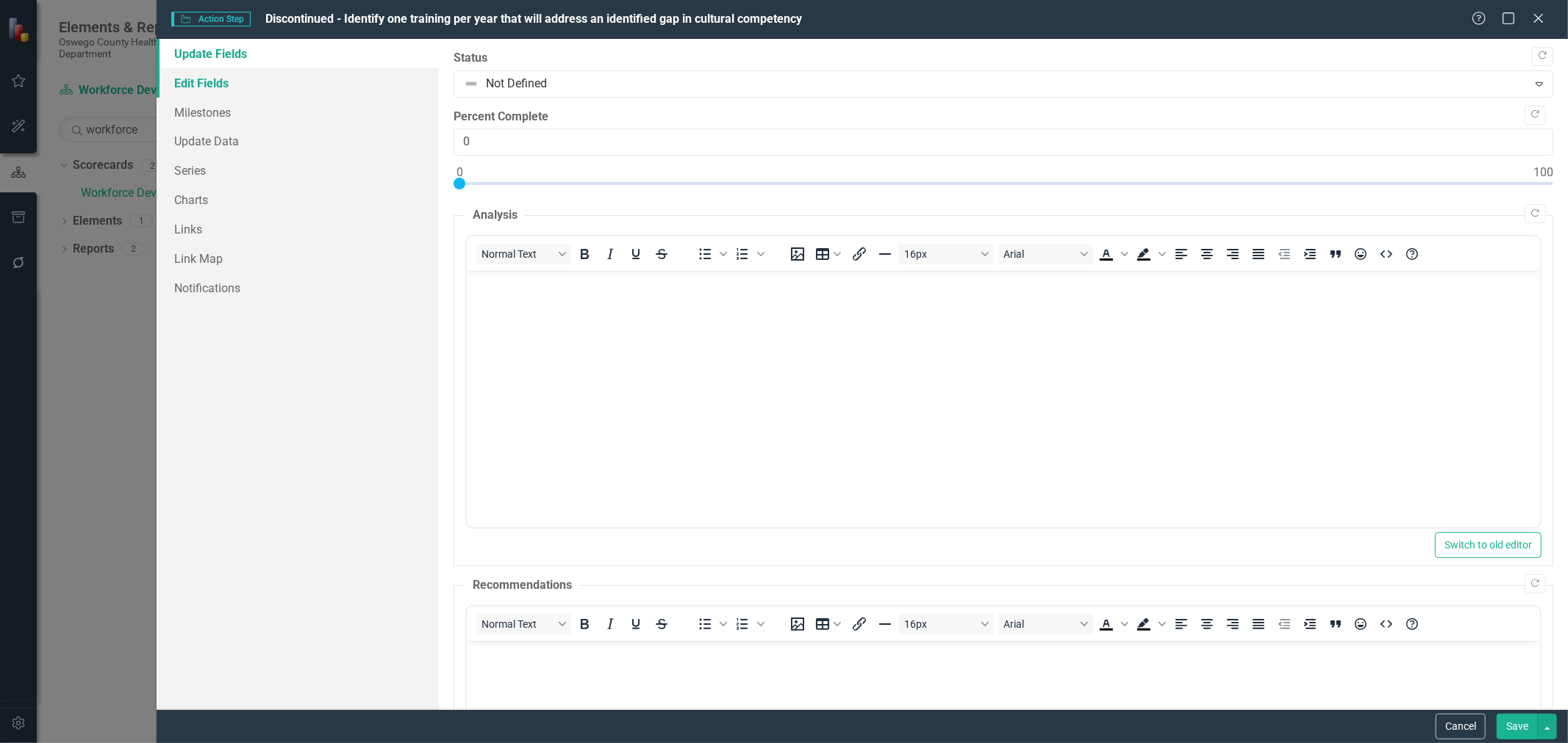
click at [187, 83] on link "Edit Fields" at bounding box center [297, 82] width 282 height 30
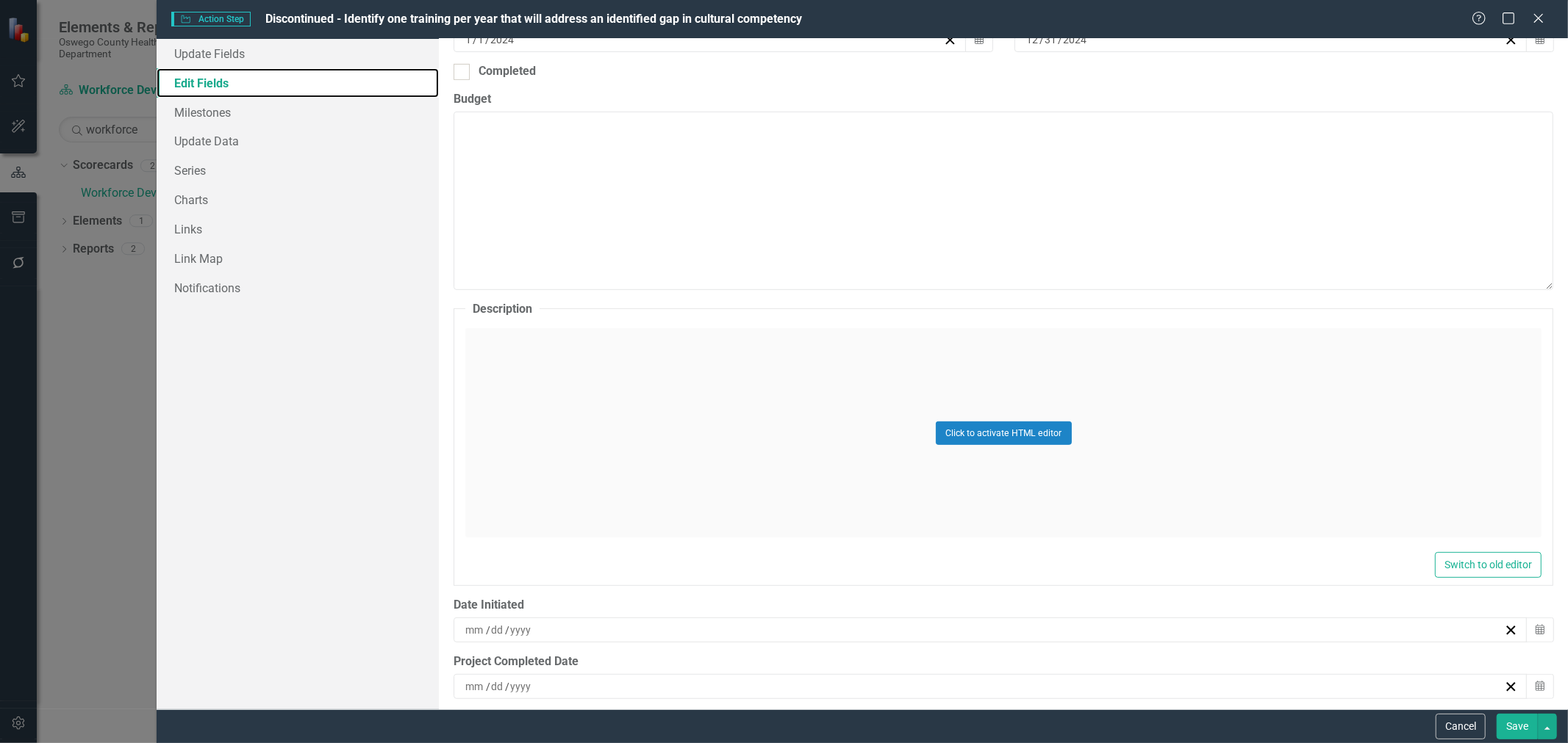
scroll to position [489, 0]
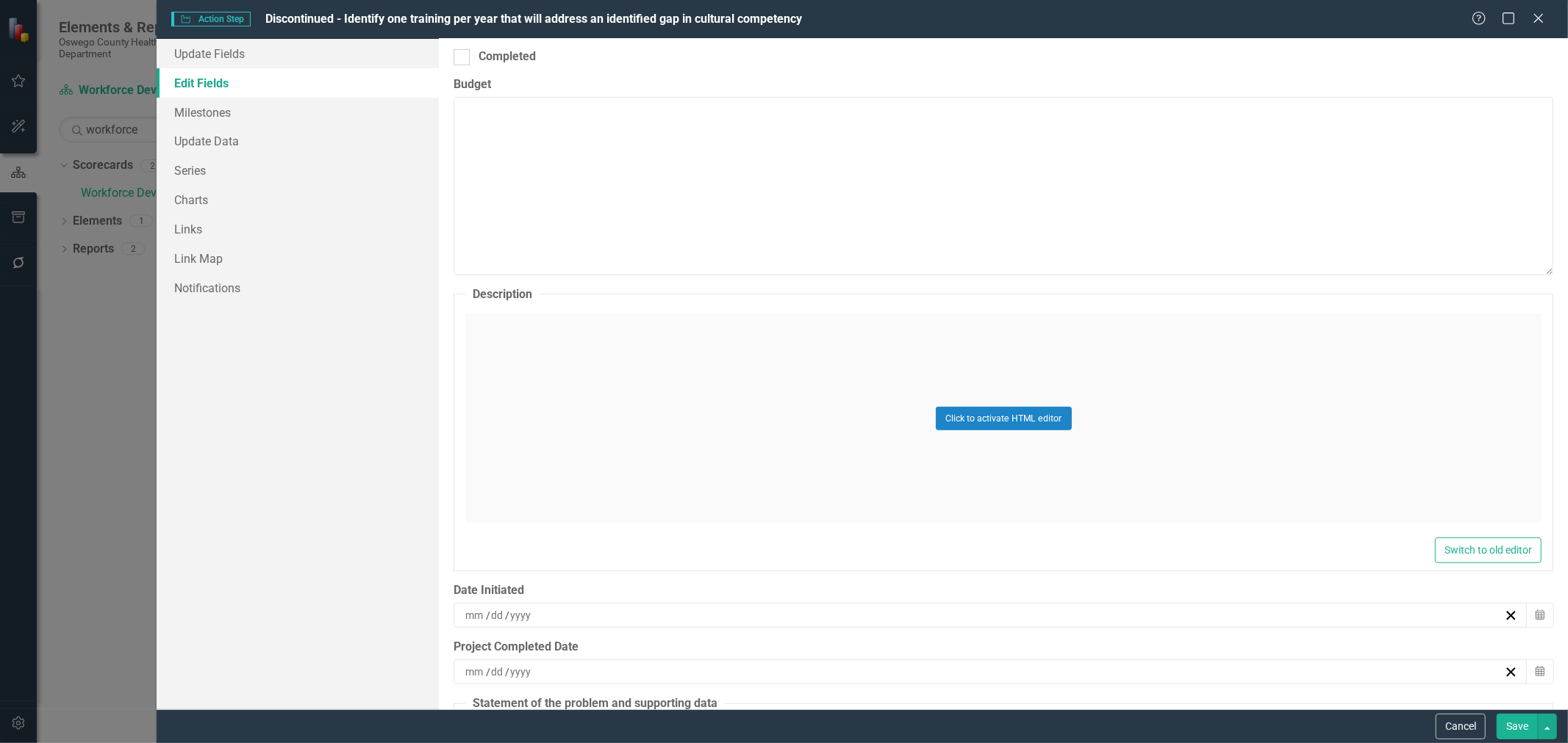
click at [538, 329] on div "Click to activate HTML editor" at bounding box center [1003, 418] width 1076 height 209
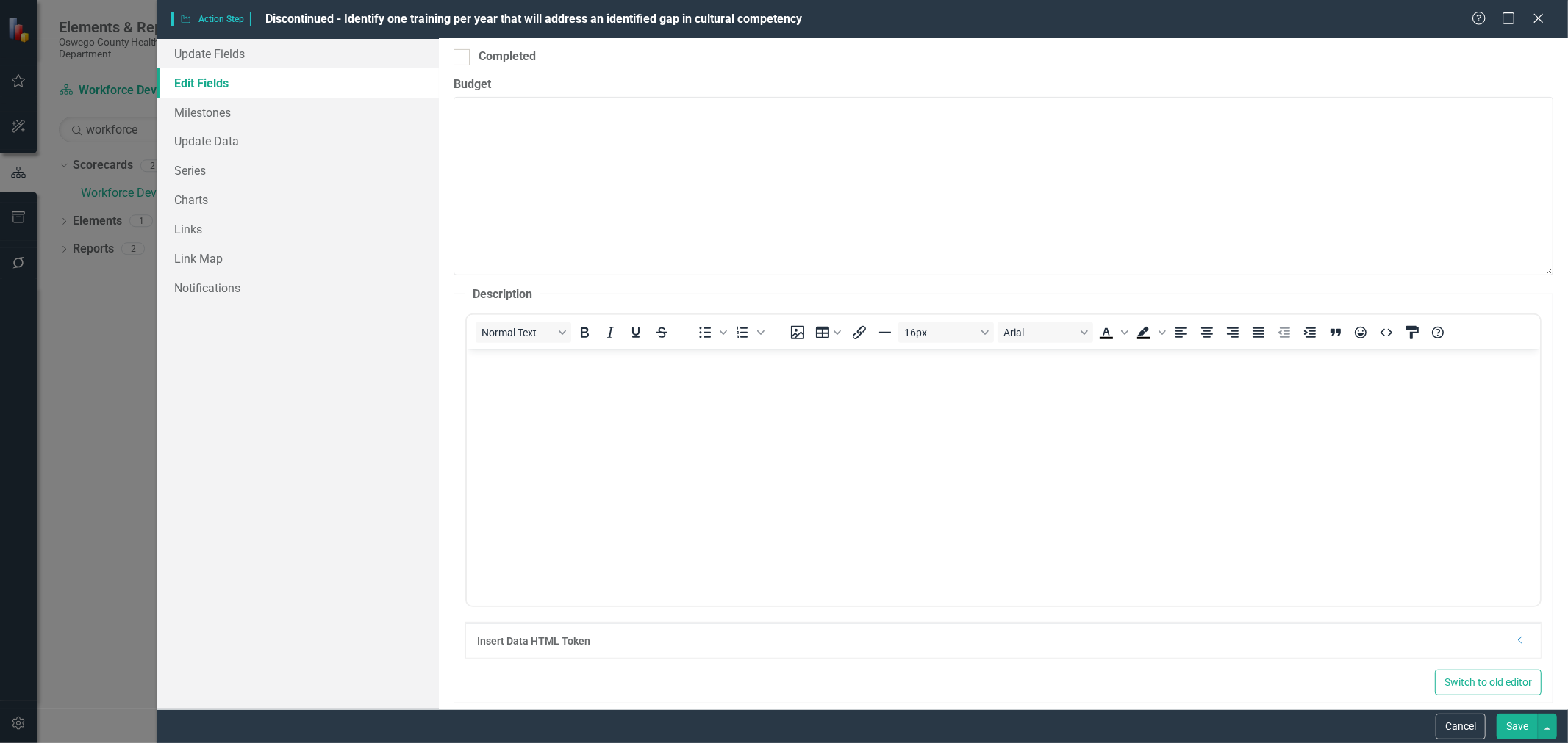
scroll to position [0, 0]
click at [519, 380] on body "Rich Text Area. Press ALT-0 for help." at bounding box center [1003, 460] width 1073 height 221
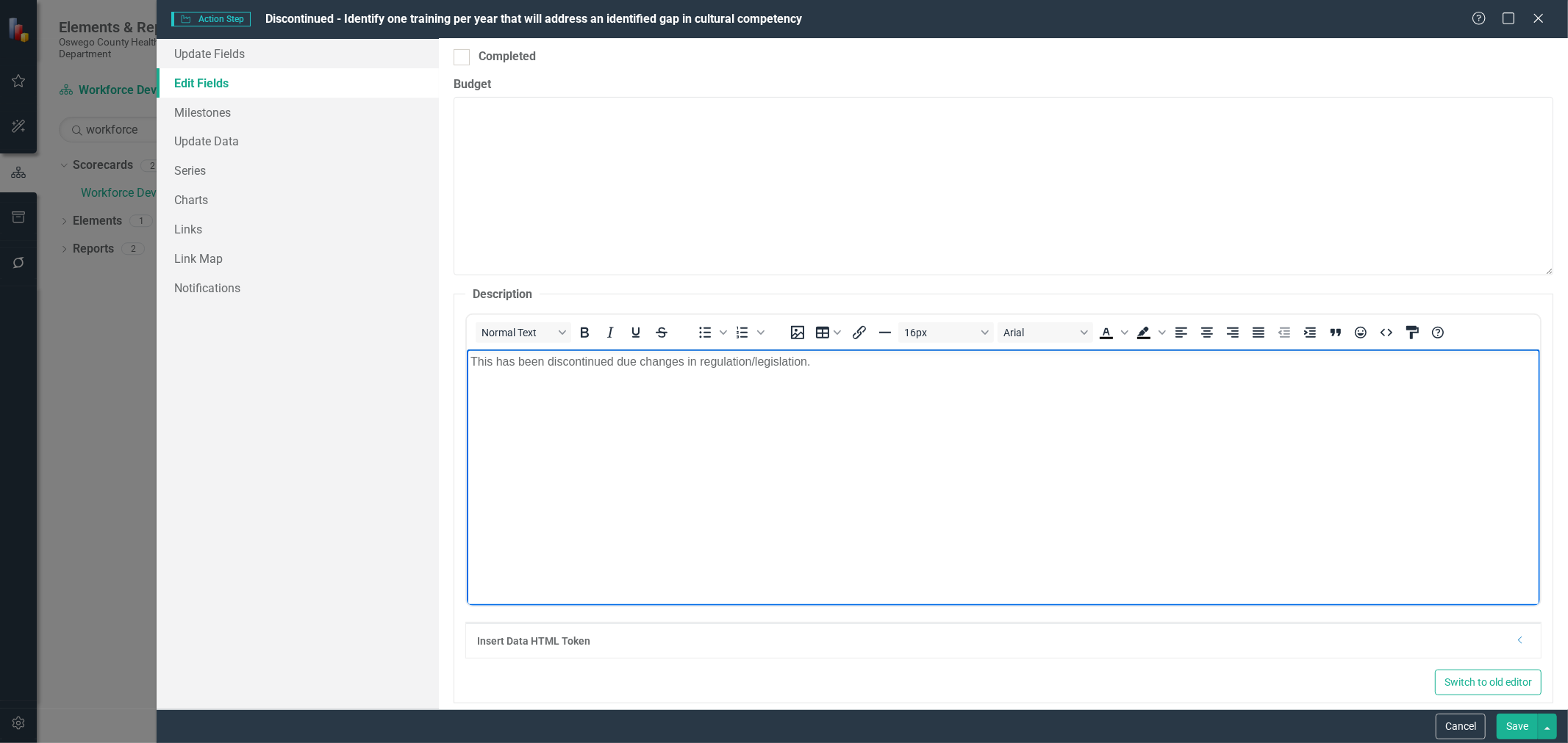
click at [1512, 725] on button "Save" at bounding box center [1516, 727] width 41 height 26
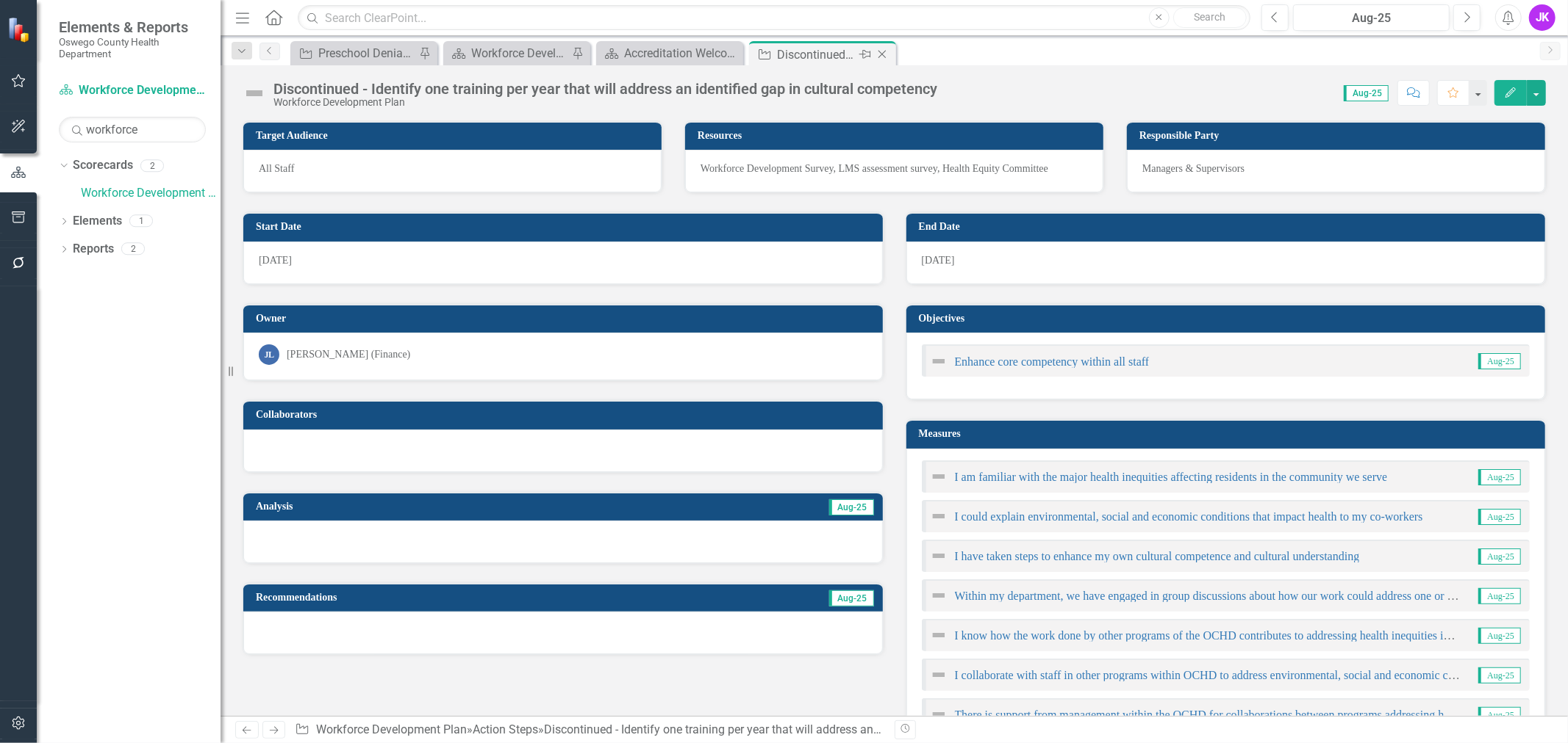
click at [882, 52] on icon "Close" at bounding box center [881, 55] width 14 height 12
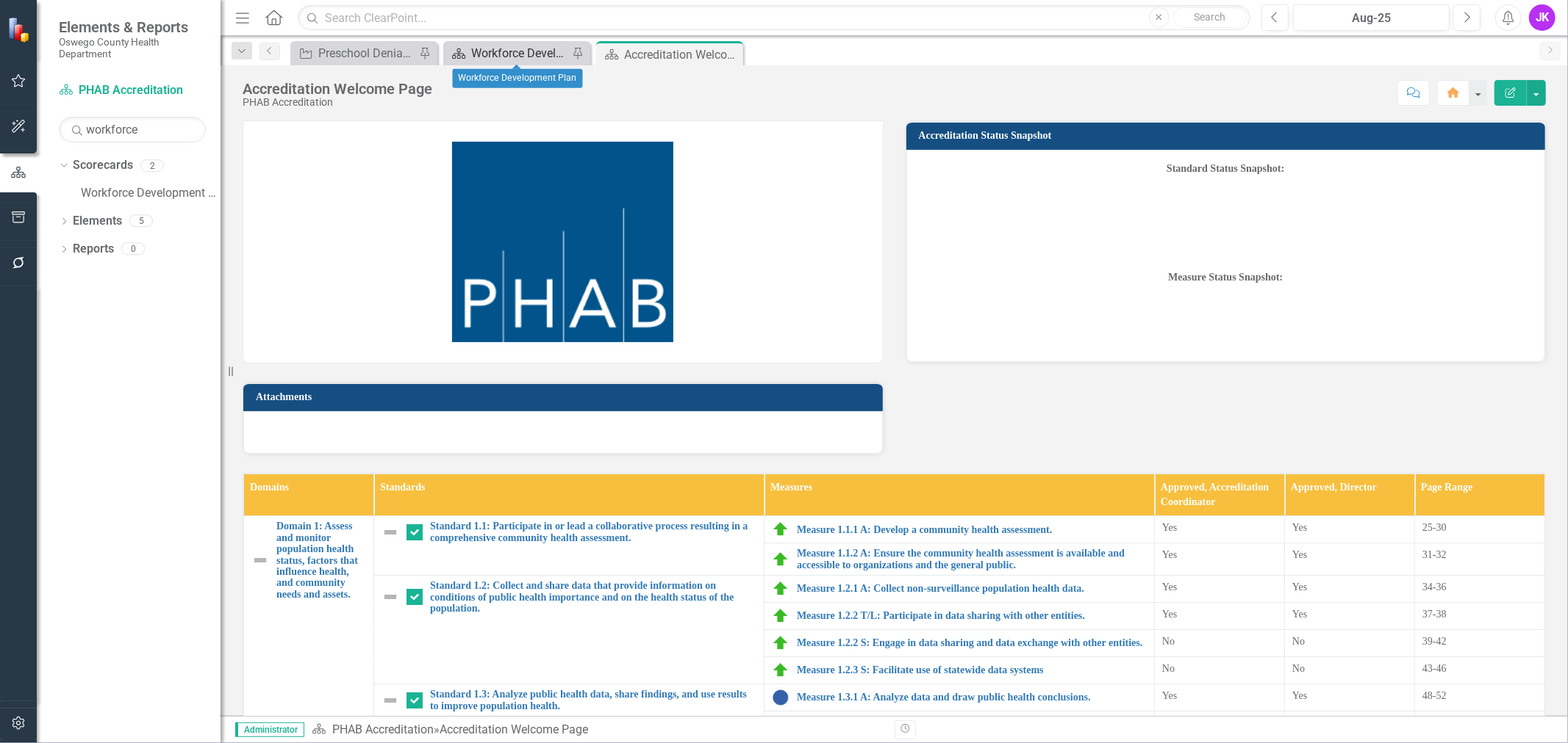
click at [532, 45] on div "Workforce Development Plan" at bounding box center [519, 53] width 97 height 18
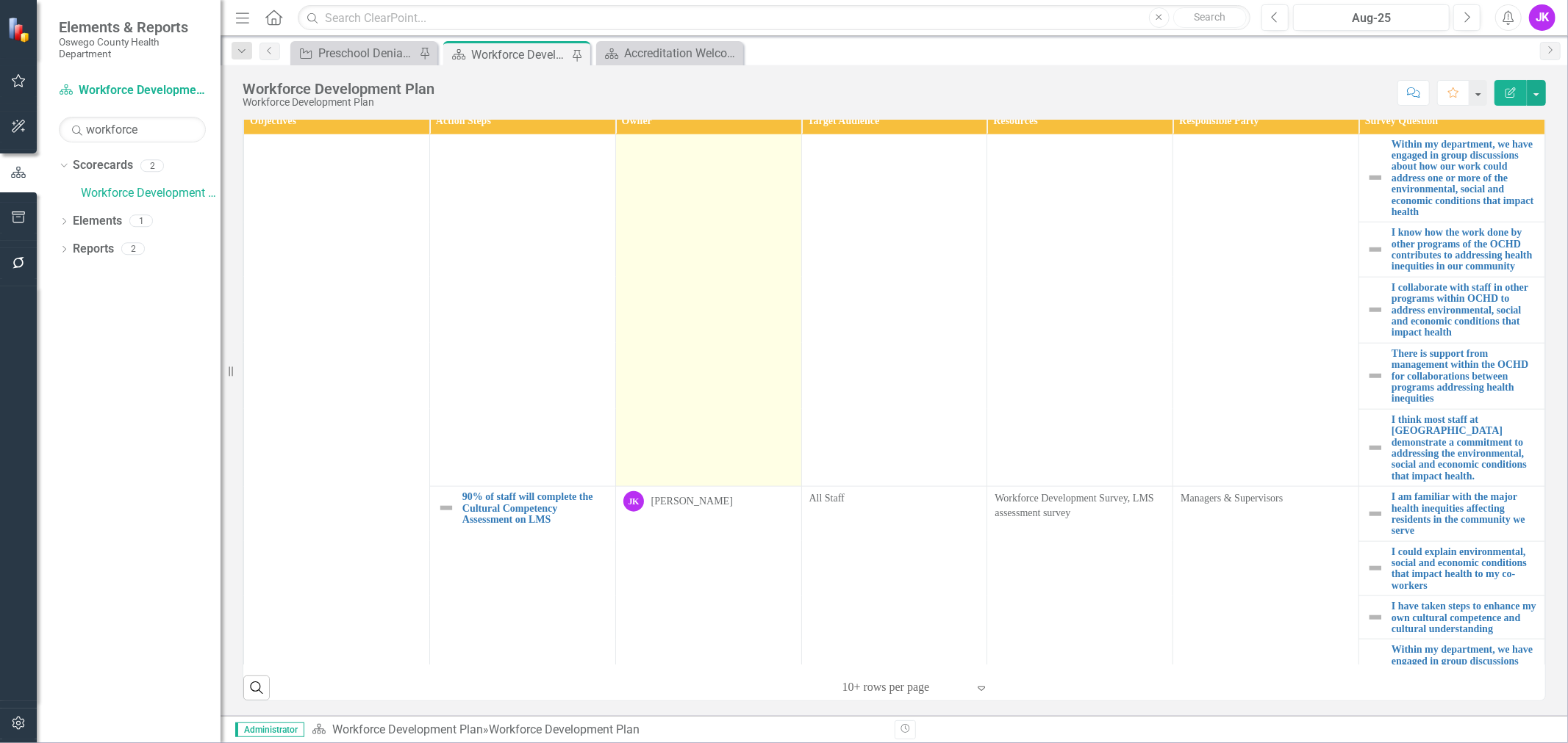
scroll to position [1387, 0]
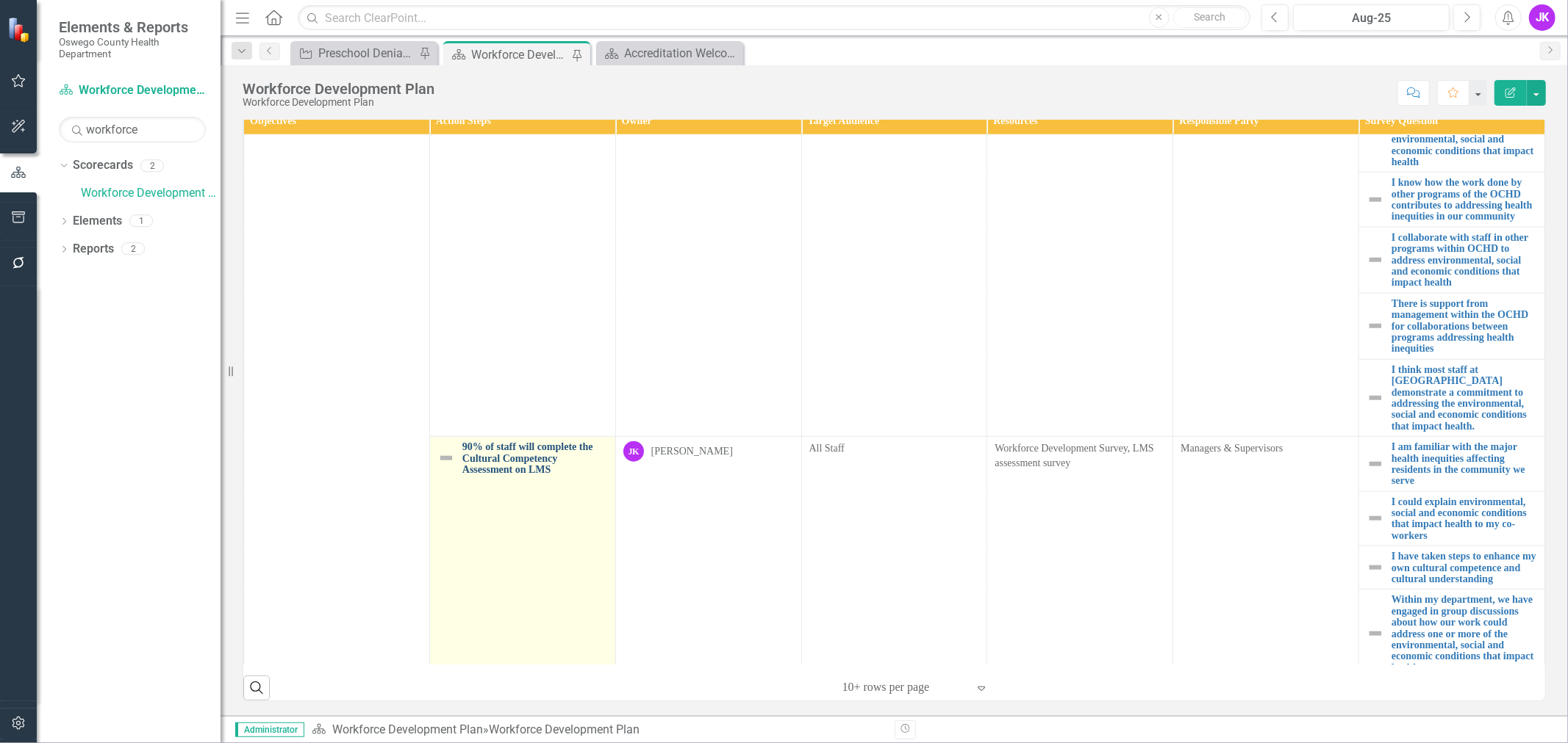
click at [502, 442] on link "90% of staff will complete the Cultural Competency Assessment on LMS" at bounding box center [535, 458] width 146 height 34
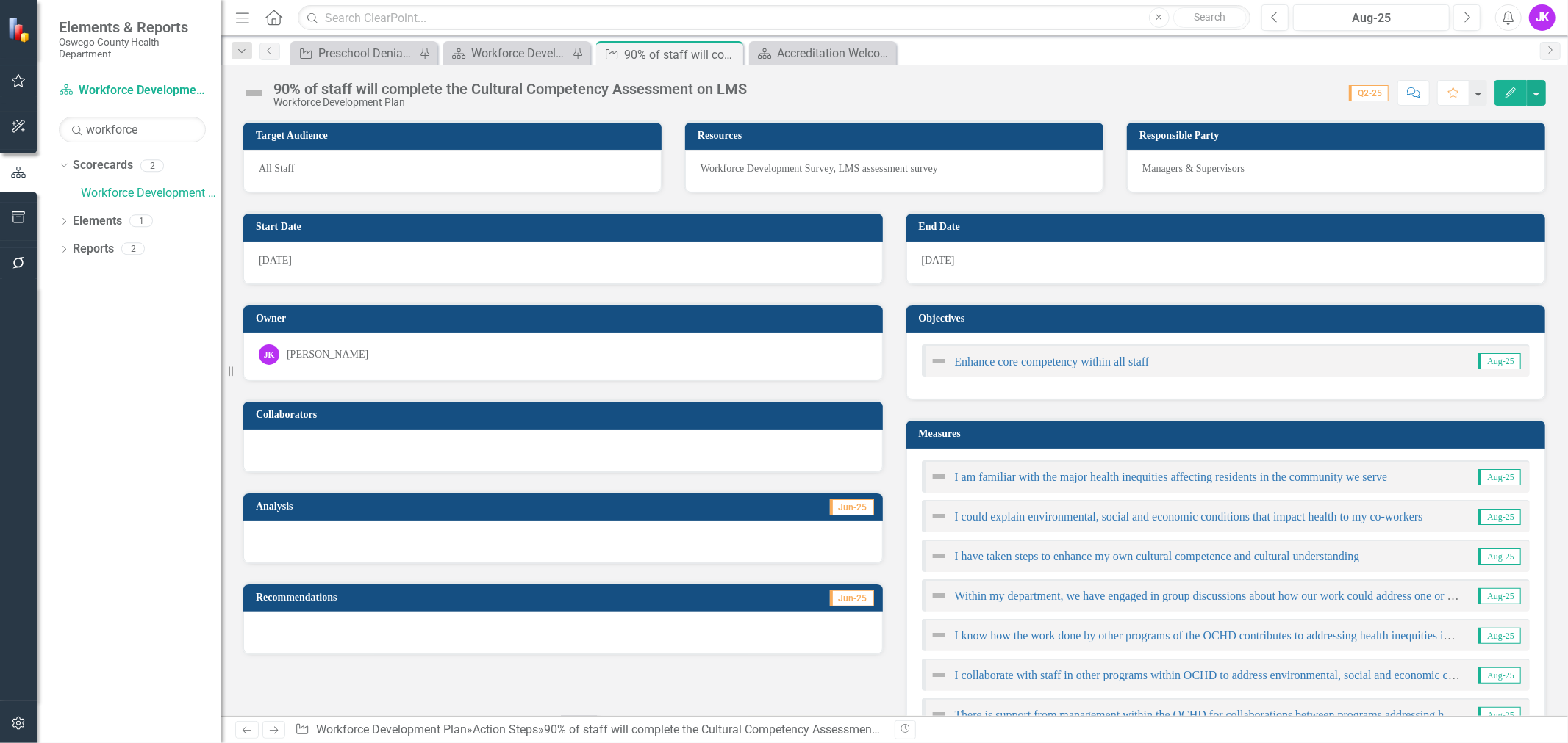
click at [1510, 93] on icon "Edit" at bounding box center [1510, 92] width 13 height 11
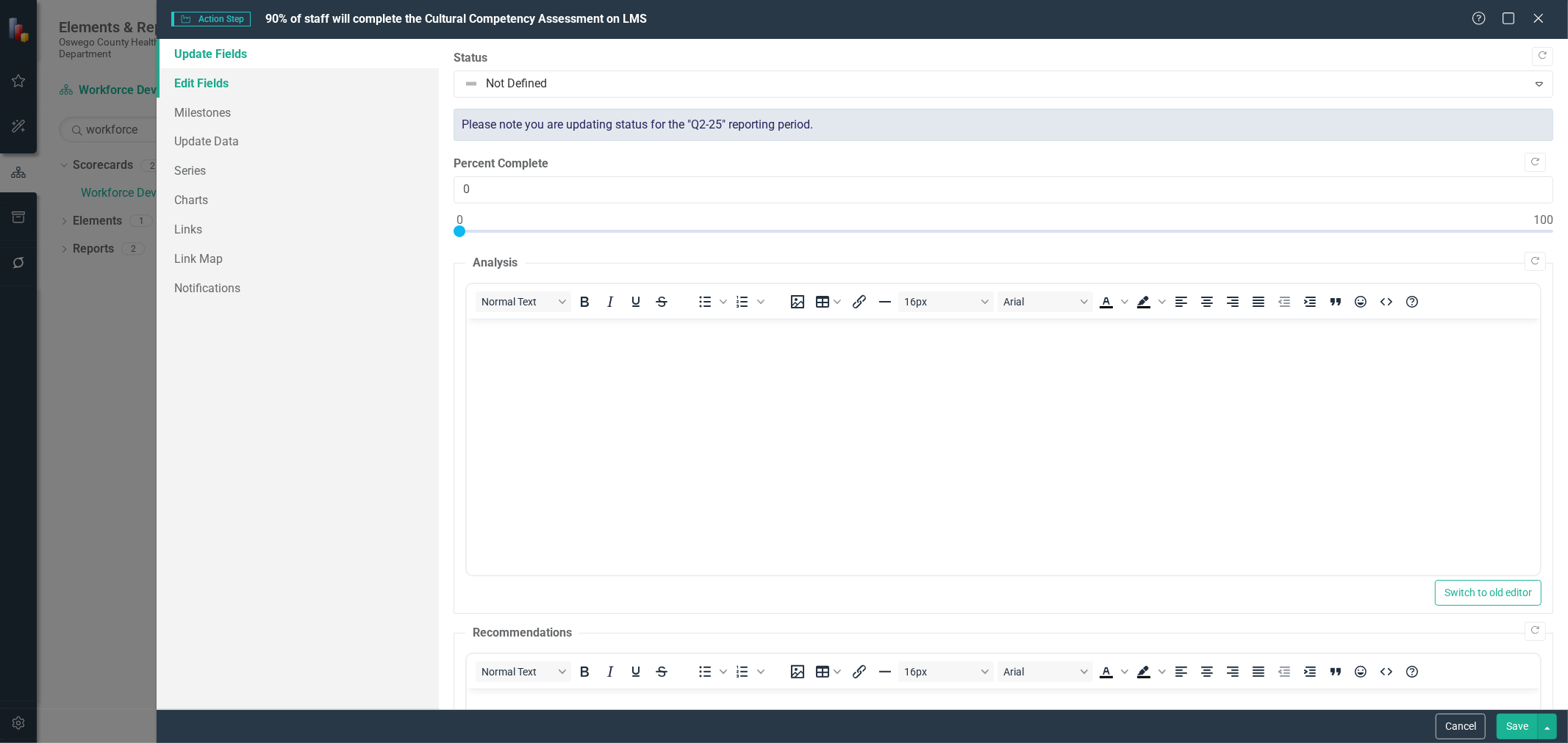
click at [215, 81] on link "Edit Fields" at bounding box center [297, 82] width 282 height 30
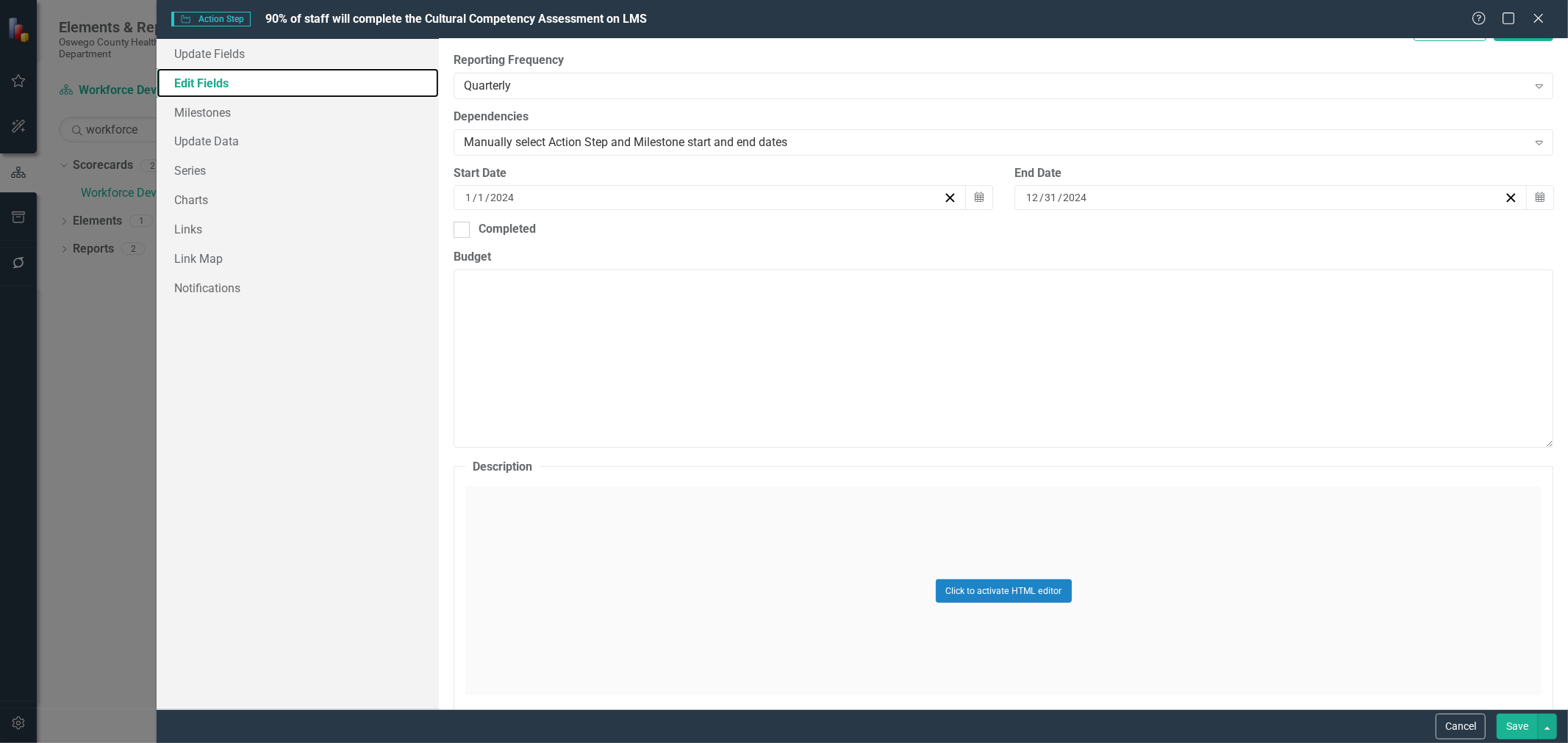
scroll to position [326, 0]
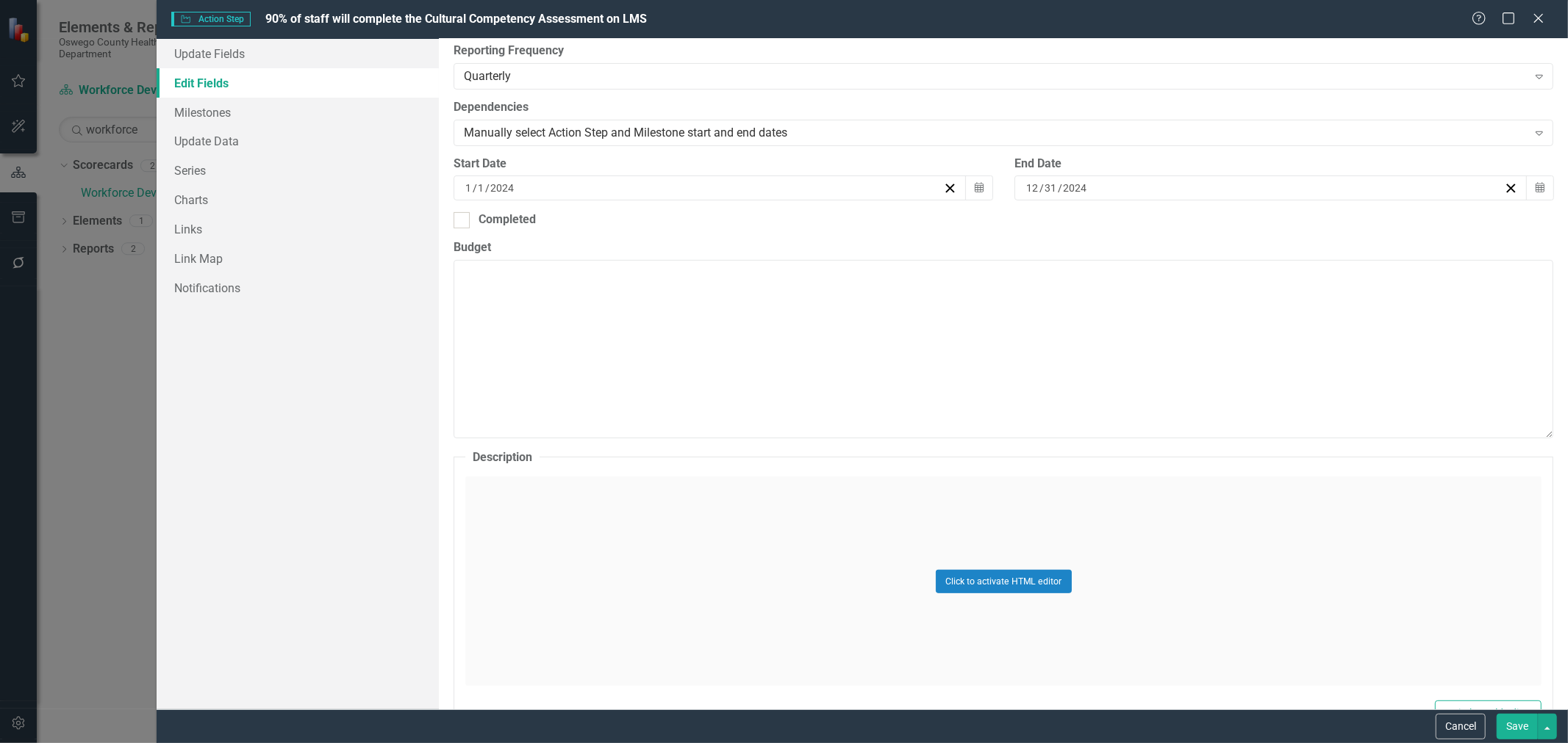
click at [504, 486] on div "Click to activate HTML editor" at bounding box center [1003, 581] width 1076 height 209
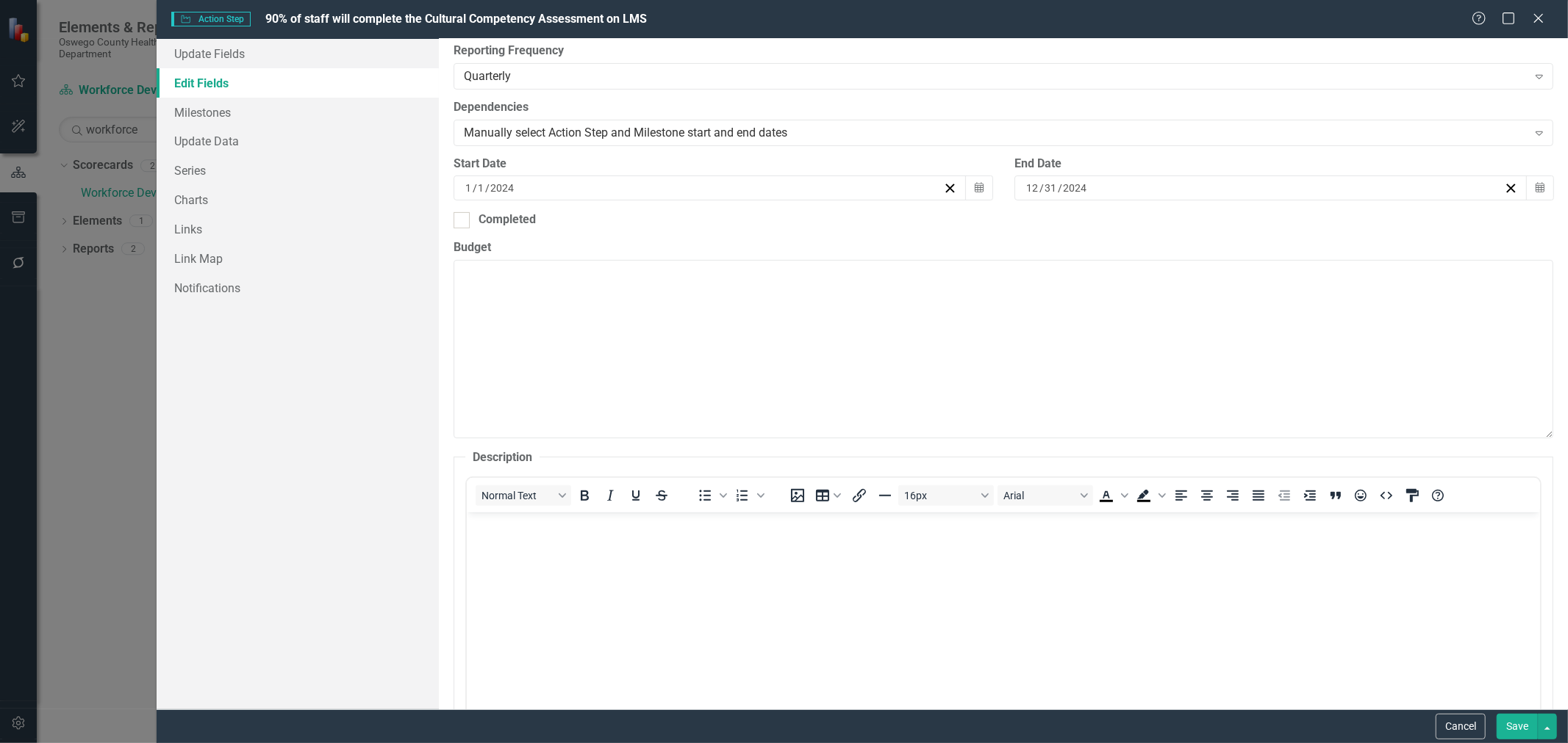
scroll to position [0, 0]
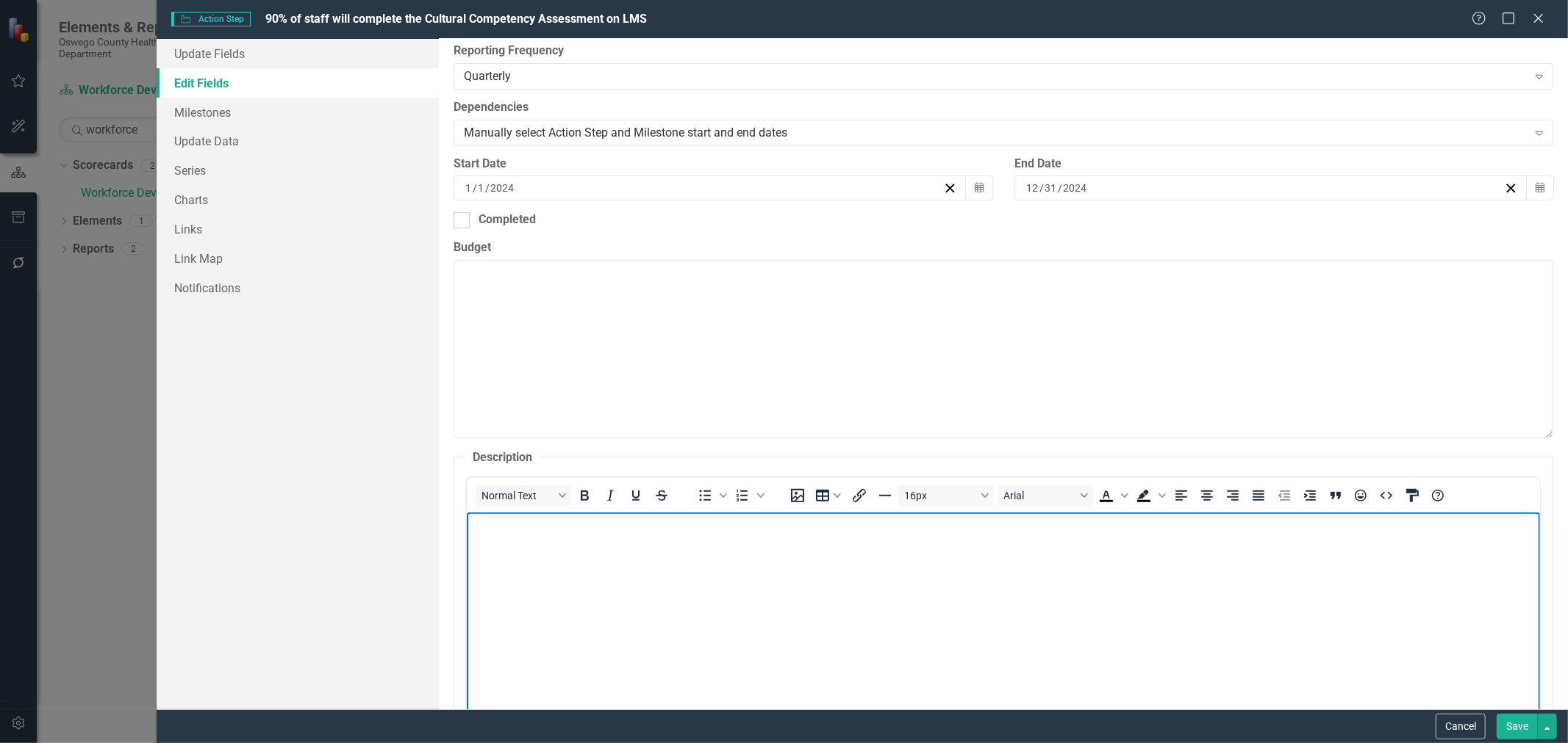
click at [504, 533] on p "Rich Text Area. Press ALT-0 for help." at bounding box center [1002, 525] width 1065 height 17
click at [484, 523] on p "THis has been discontinued due to changes in regulation/legislation." at bounding box center [1002, 525] width 1065 height 17
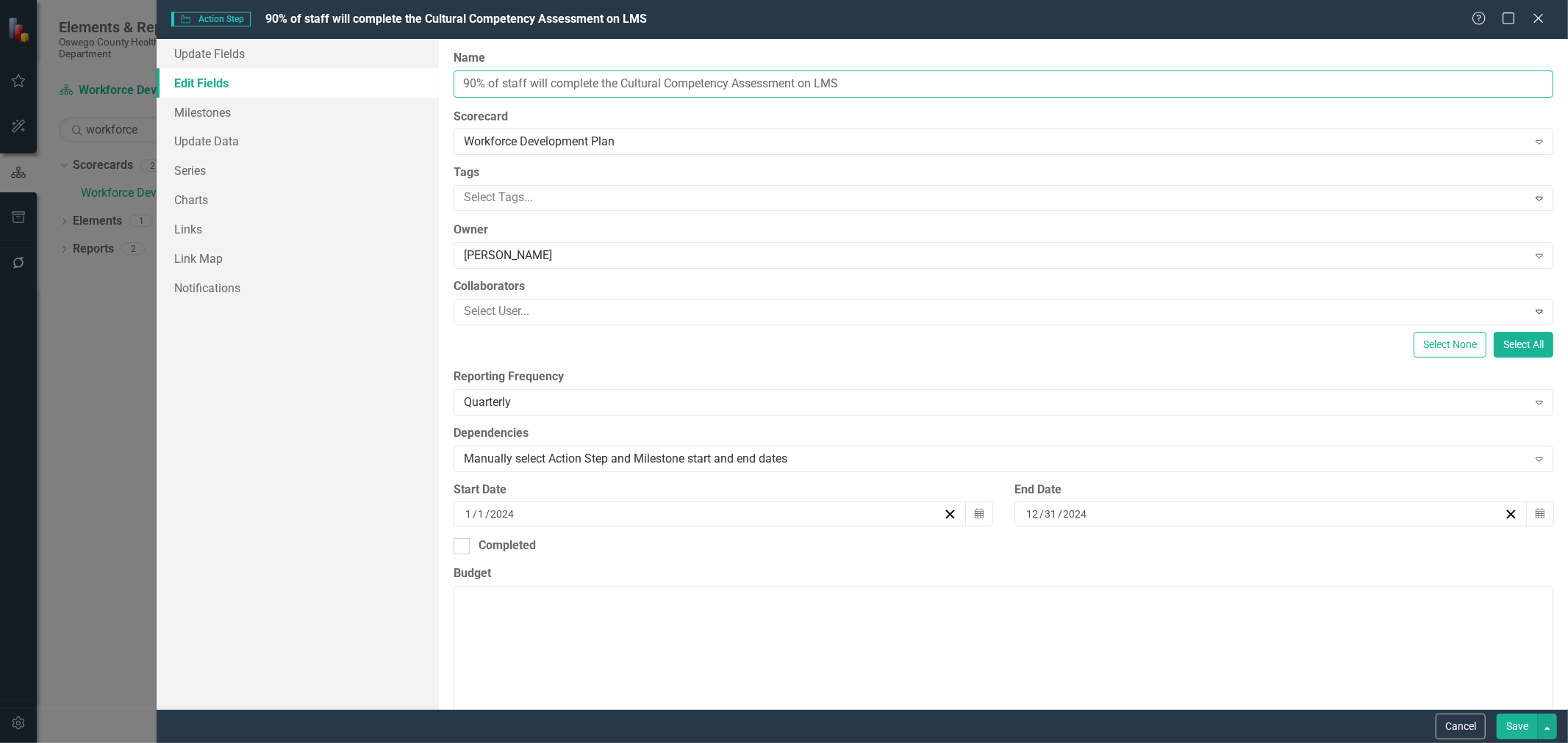
click at [464, 81] on input "90% of staff will complete the Cultural Competency Assessment on LMS" at bounding box center [1003, 84] width 1099 height 27
type input "Discontinued - 90% of staff will complete the Cultural Competency Assessment on…"
click at [1525, 728] on button "Save" at bounding box center [1516, 727] width 41 height 26
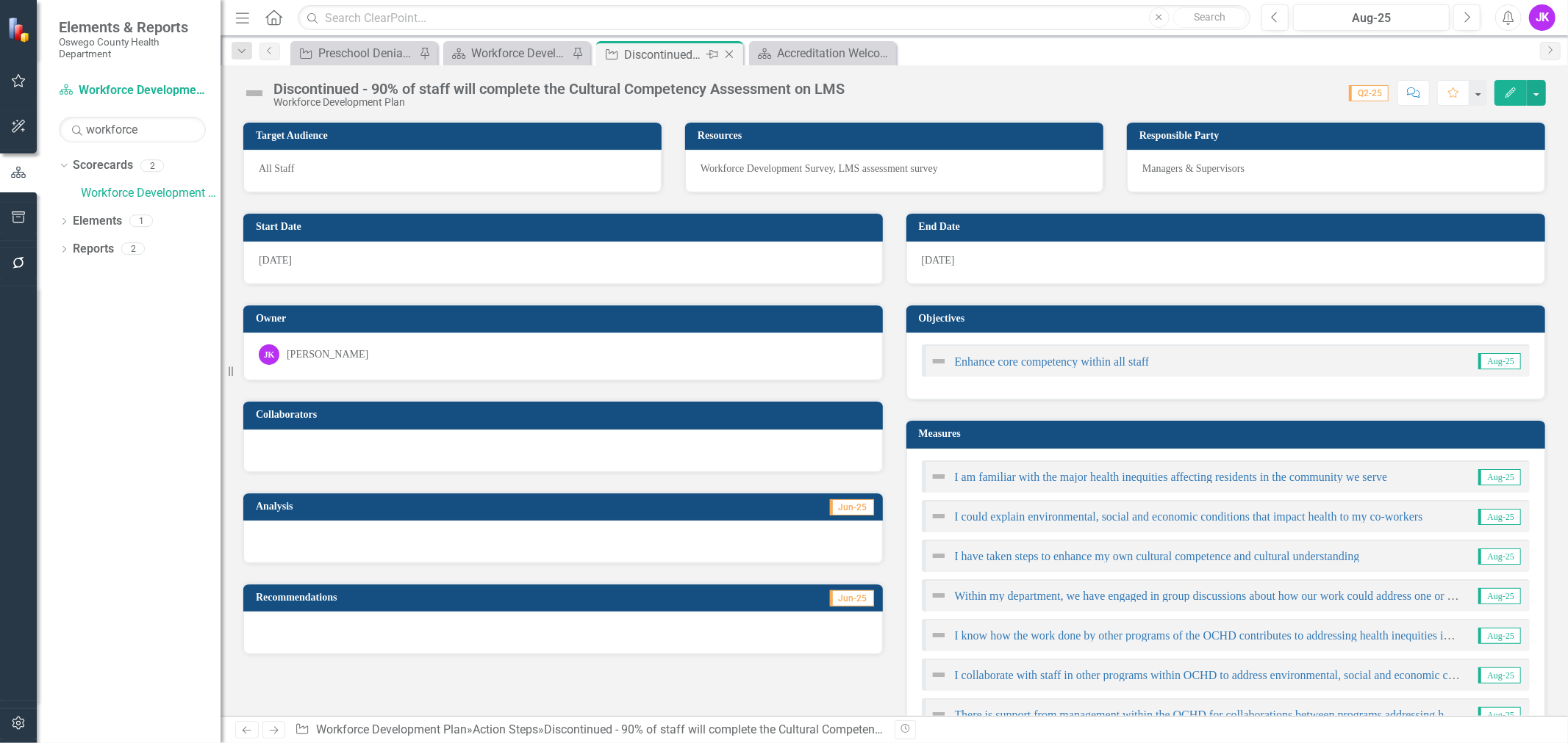
click at [730, 49] on icon "Close" at bounding box center [729, 55] width 14 height 12
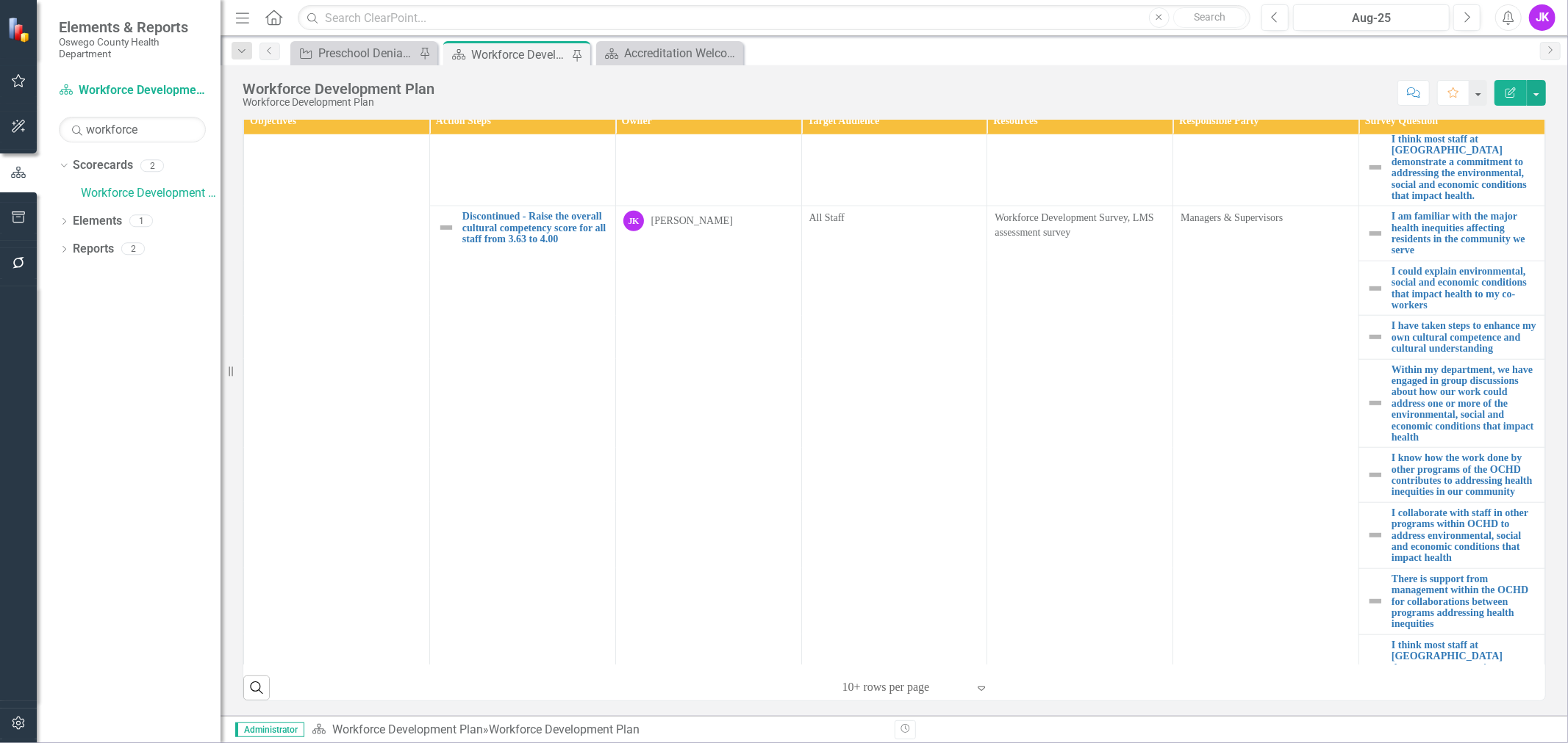
scroll to position [1051, 0]
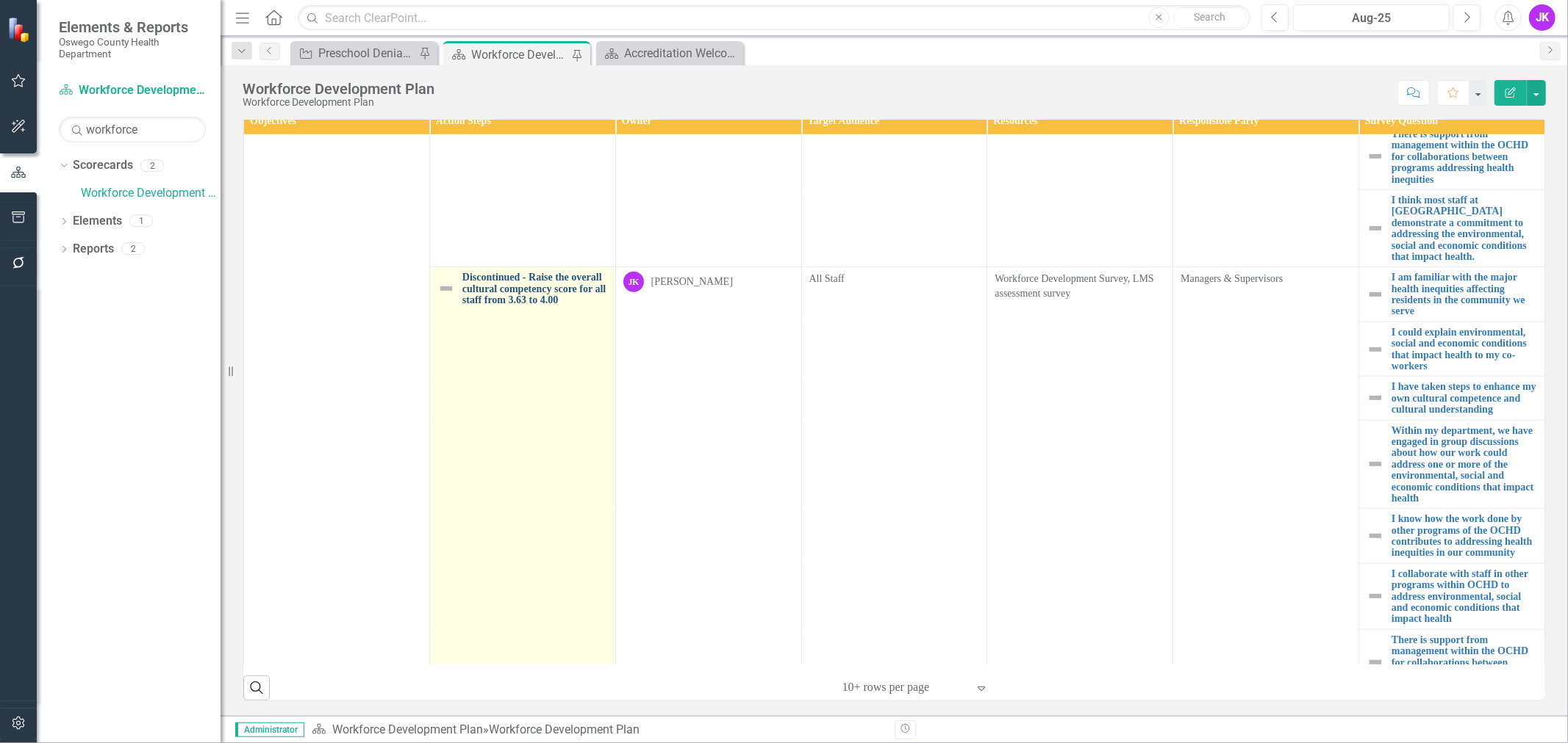
click at [473, 275] on link "Discontinued - Raise the overall cultural competency score for all staff from 3…" at bounding box center [535, 289] width 146 height 34
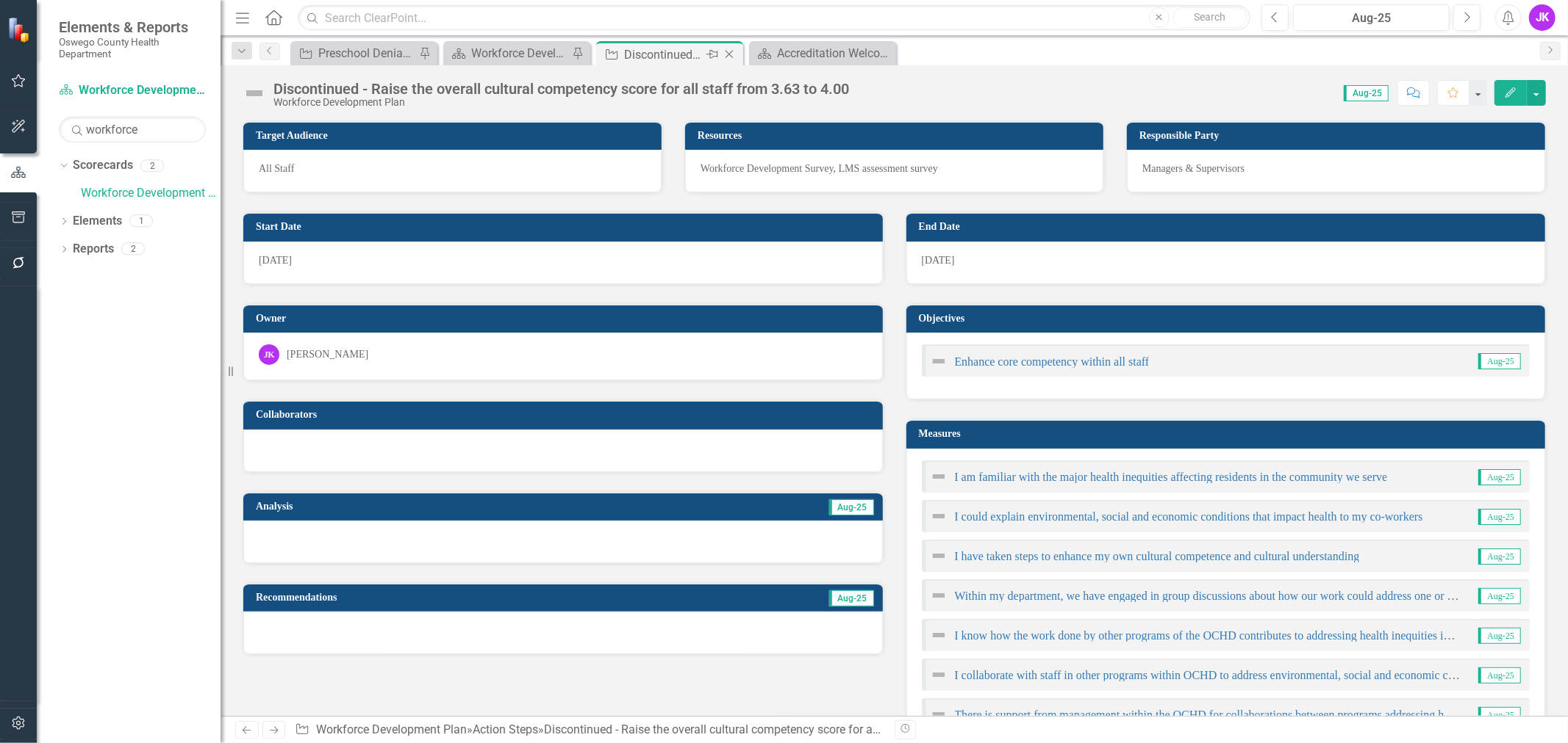
click at [724, 53] on icon "Close" at bounding box center [729, 55] width 14 height 12
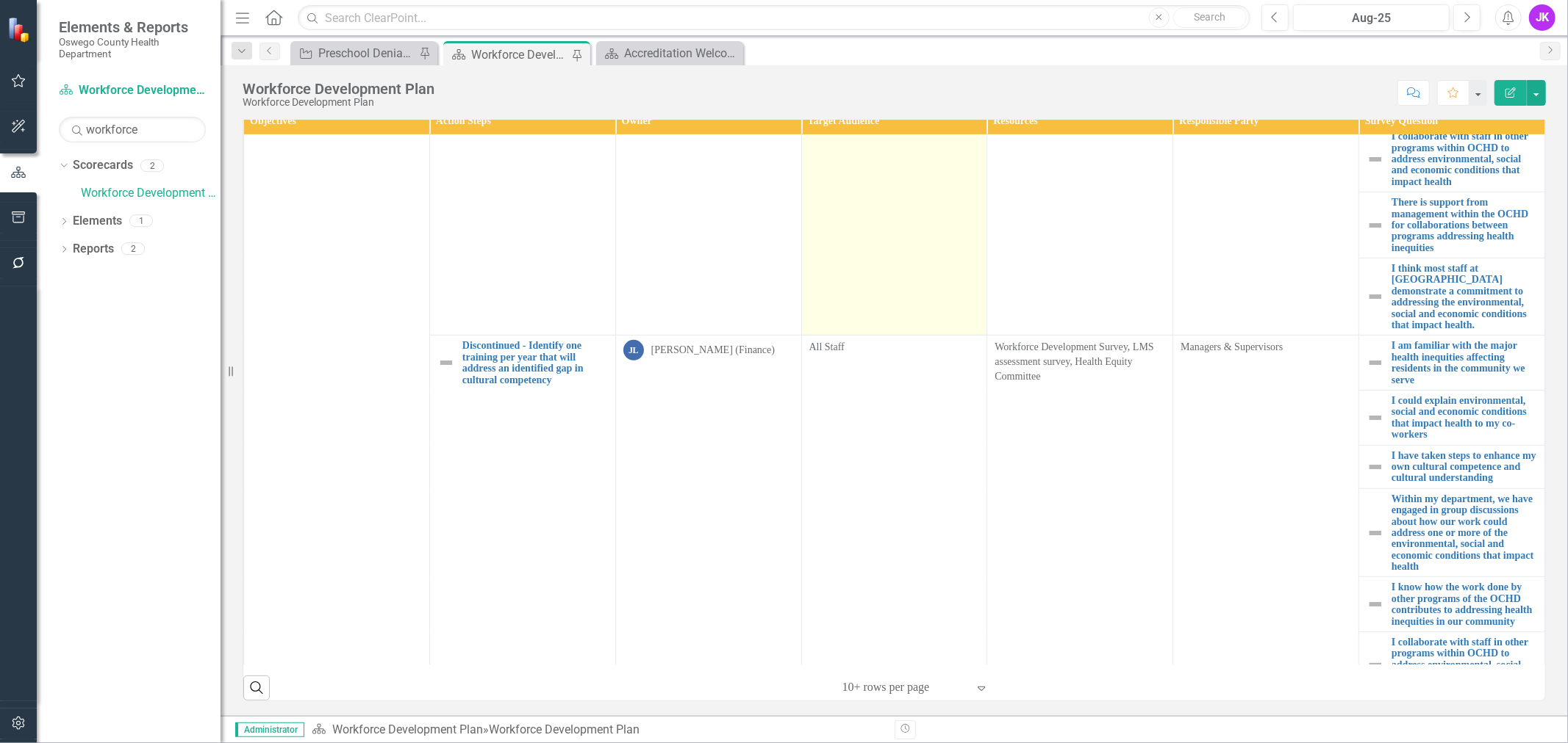
scroll to position [489, 0]
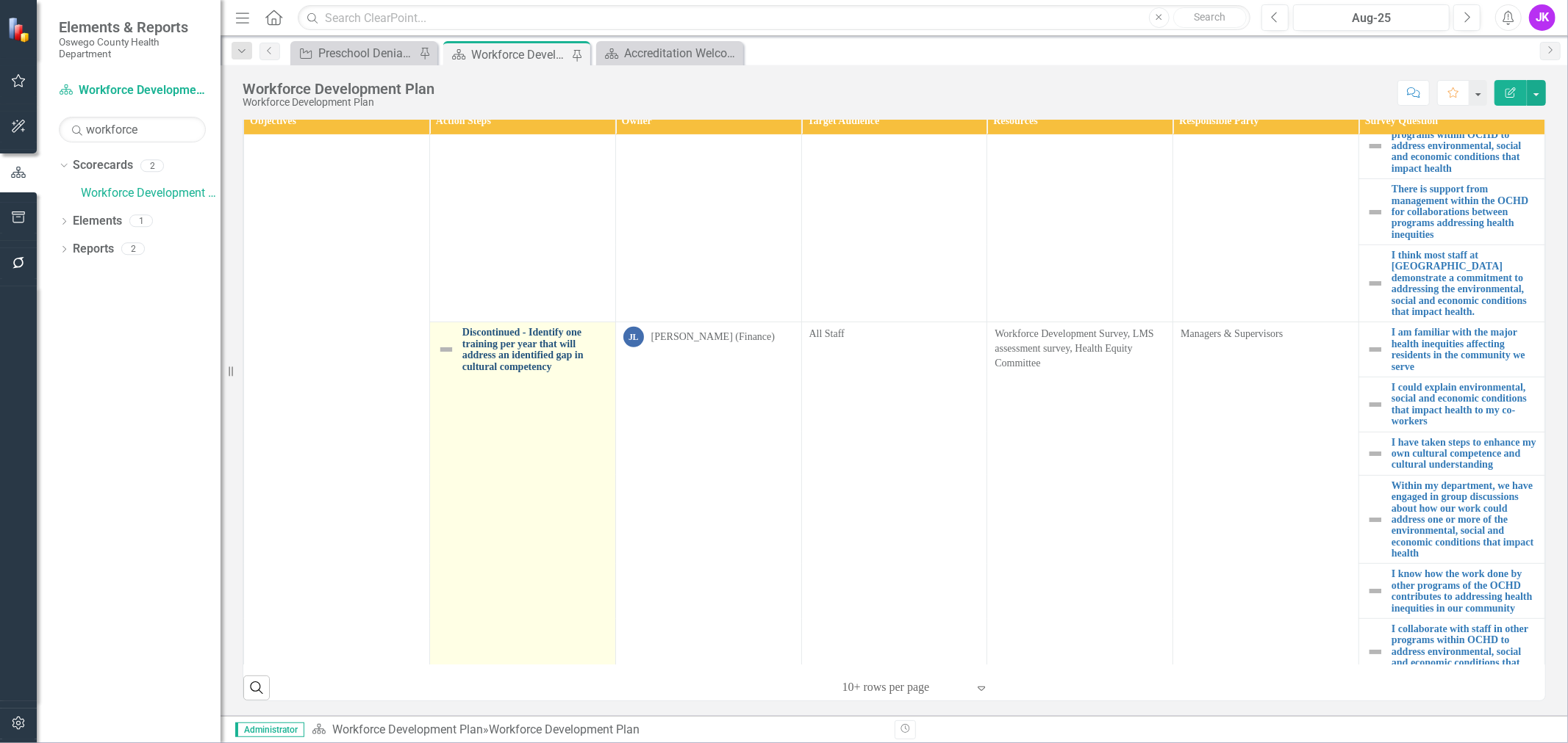
click at [524, 335] on link "Discontinued - Identify one training per year that will address an identified g…" at bounding box center [535, 350] width 146 height 46
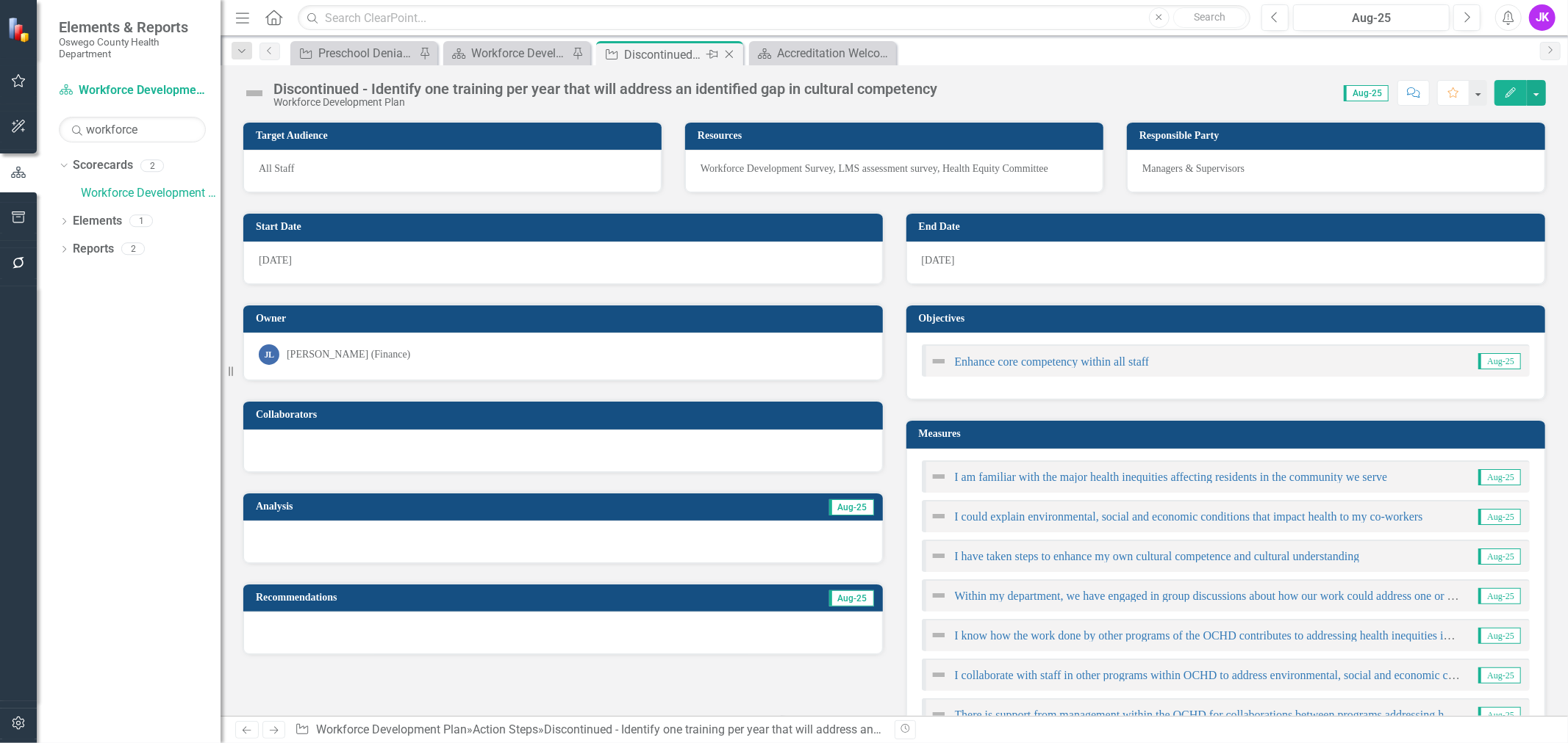
click at [726, 55] on icon "Close" at bounding box center [729, 55] width 14 height 12
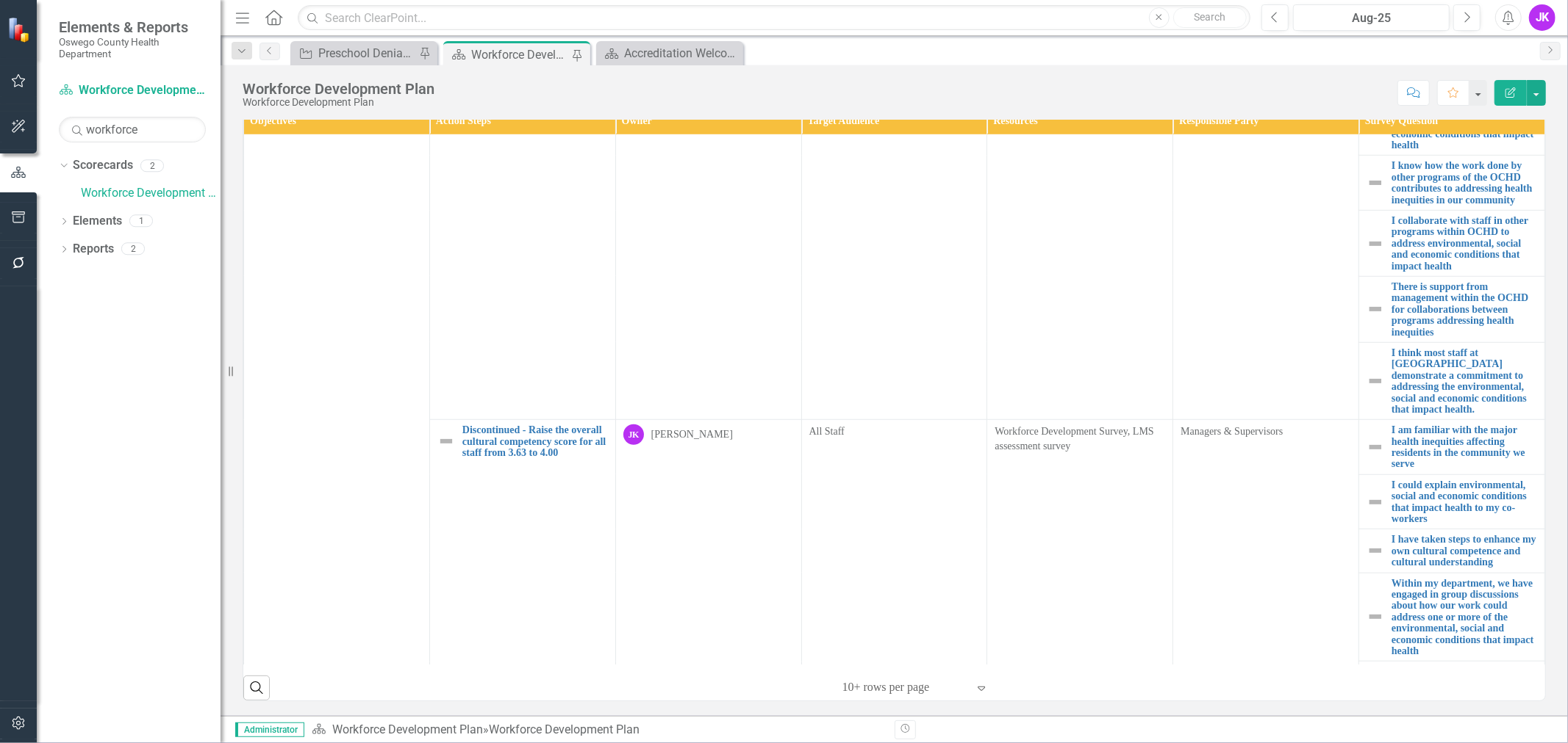
scroll to position [1061, 0]
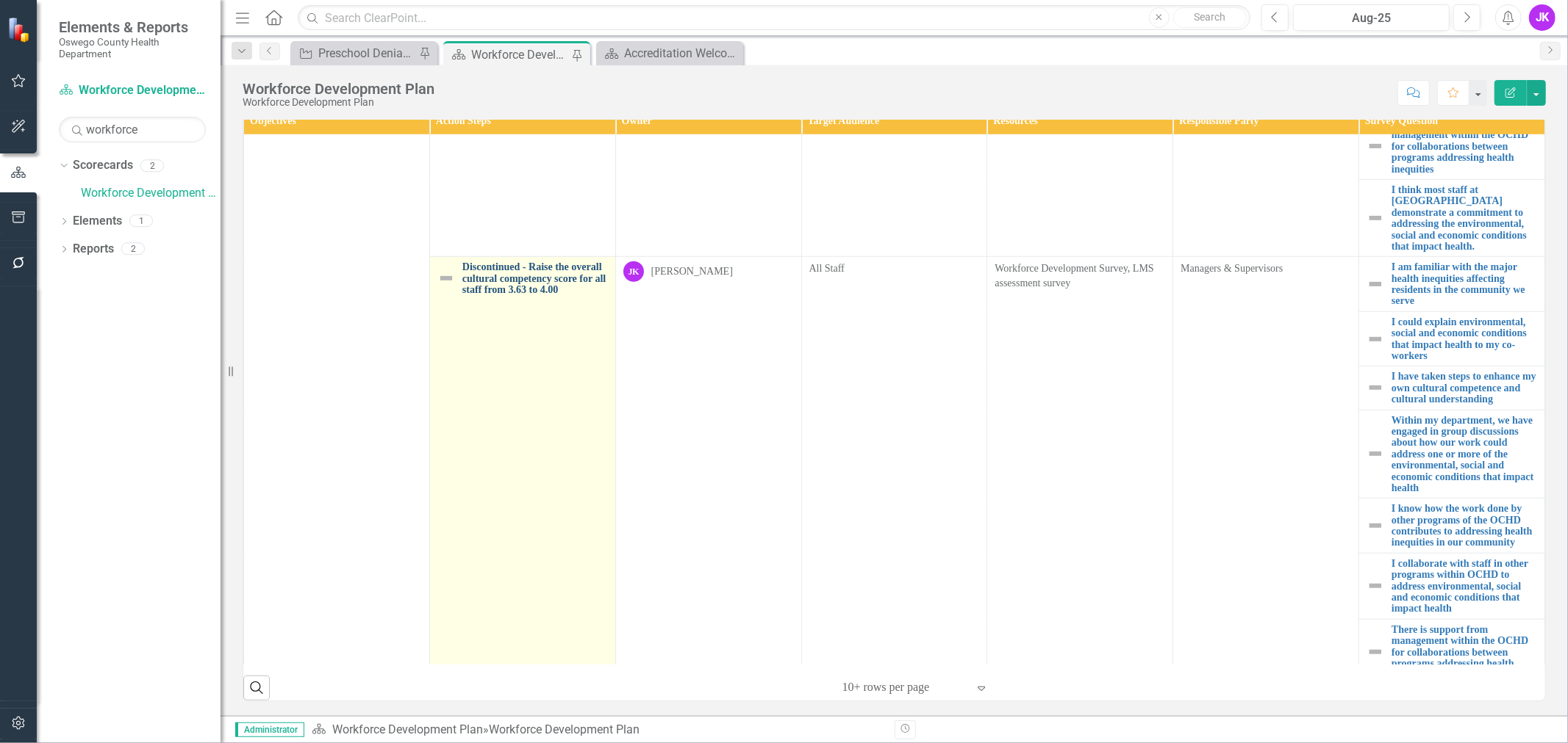
click at [529, 262] on link "Discontinued - Raise the overall cultural competency score for all staff from 3…" at bounding box center [535, 278] width 146 height 34
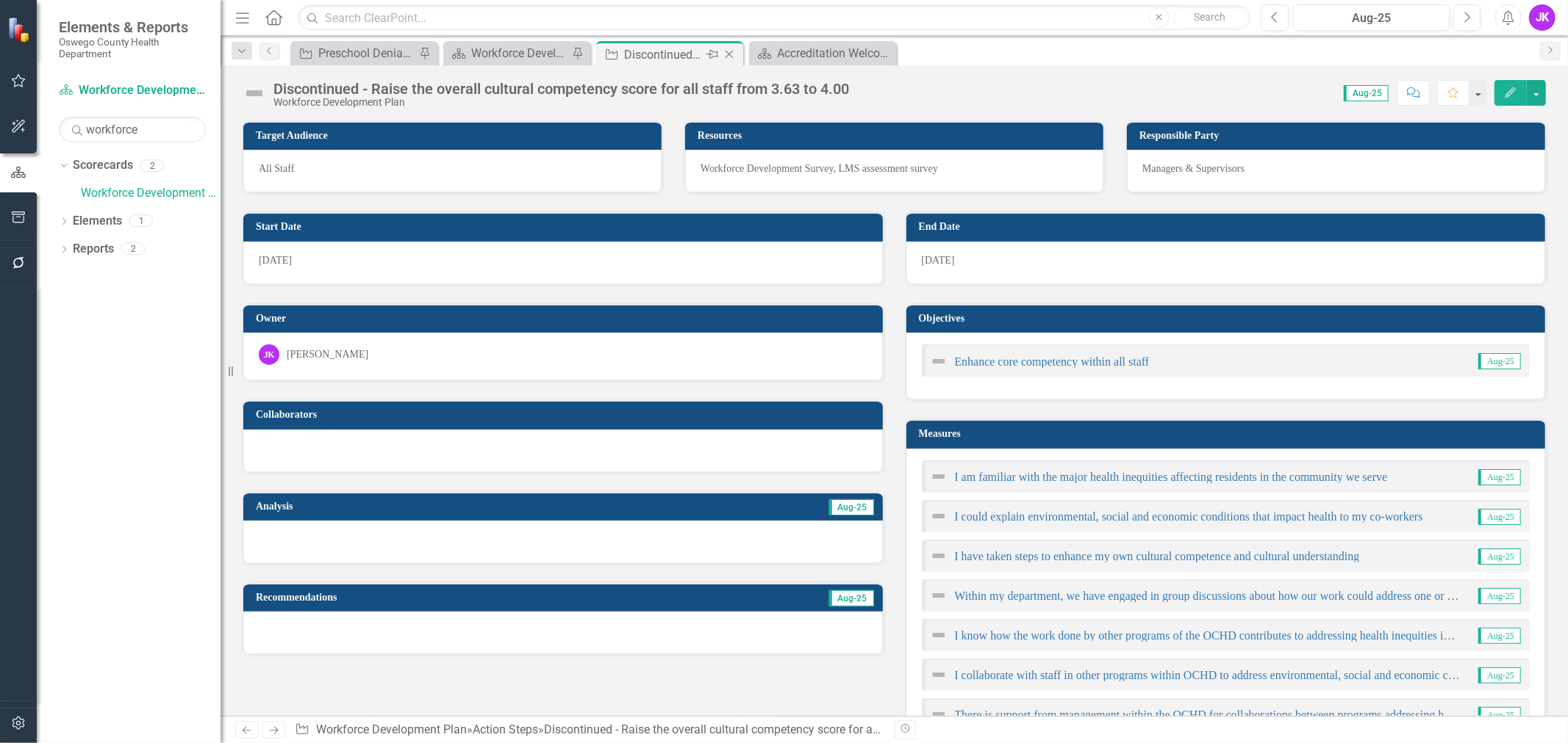
click at [730, 53] on icon at bounding box center [729, 55] width 8 height 8
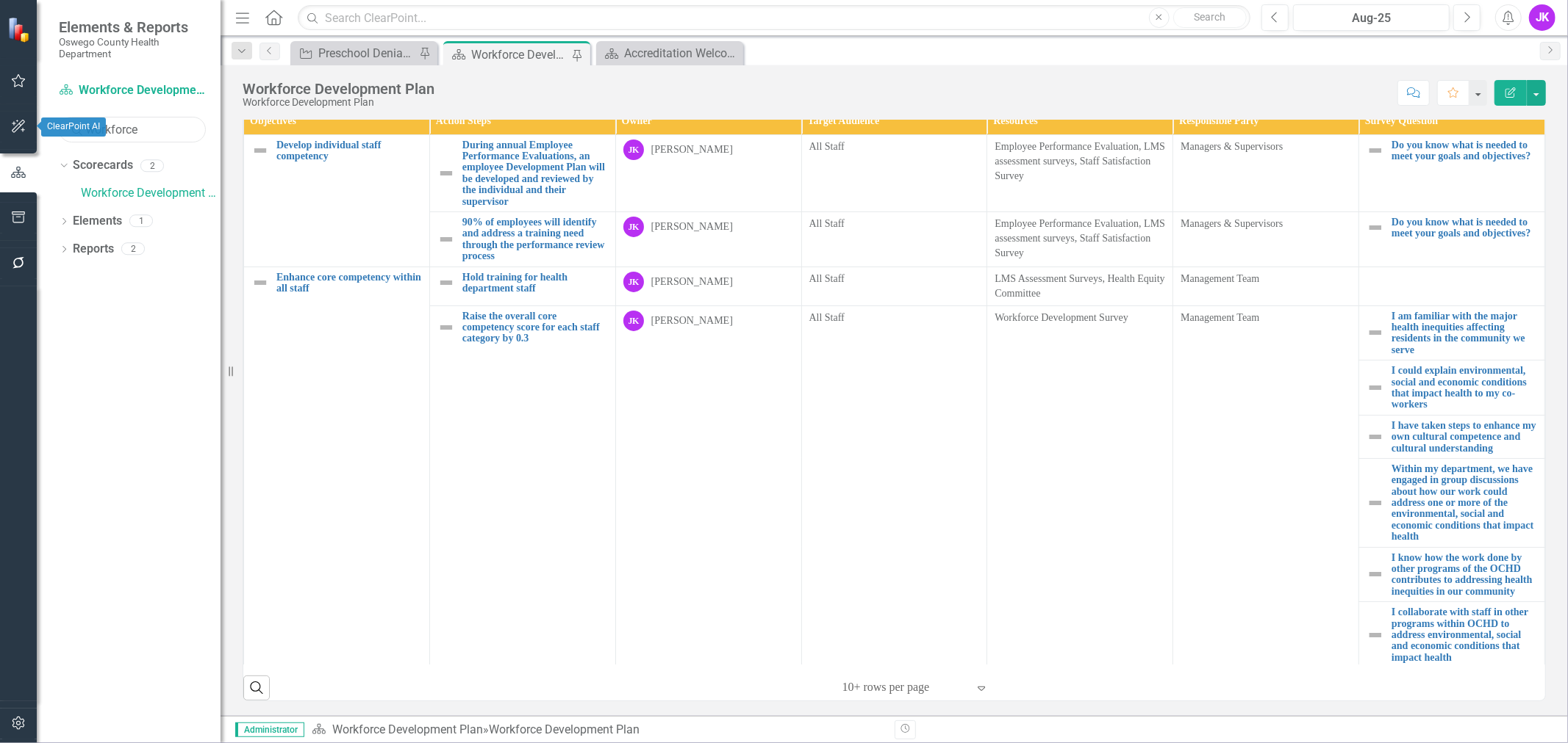
drag, startPoint x: 165, startPoint y: 130, endPoint x: 17, endPoint y: 132, distance: 148.0
click at [17, 132] on div "Elements & Reports Oswego County Health Department Scorecard Workforce Developm…" at bounding box center [110, 371] width 221 height 743
type input "strategic"
click at [107, 187] on link "Strategic Plan" at bounding box center [151, 194] width 140 height 17
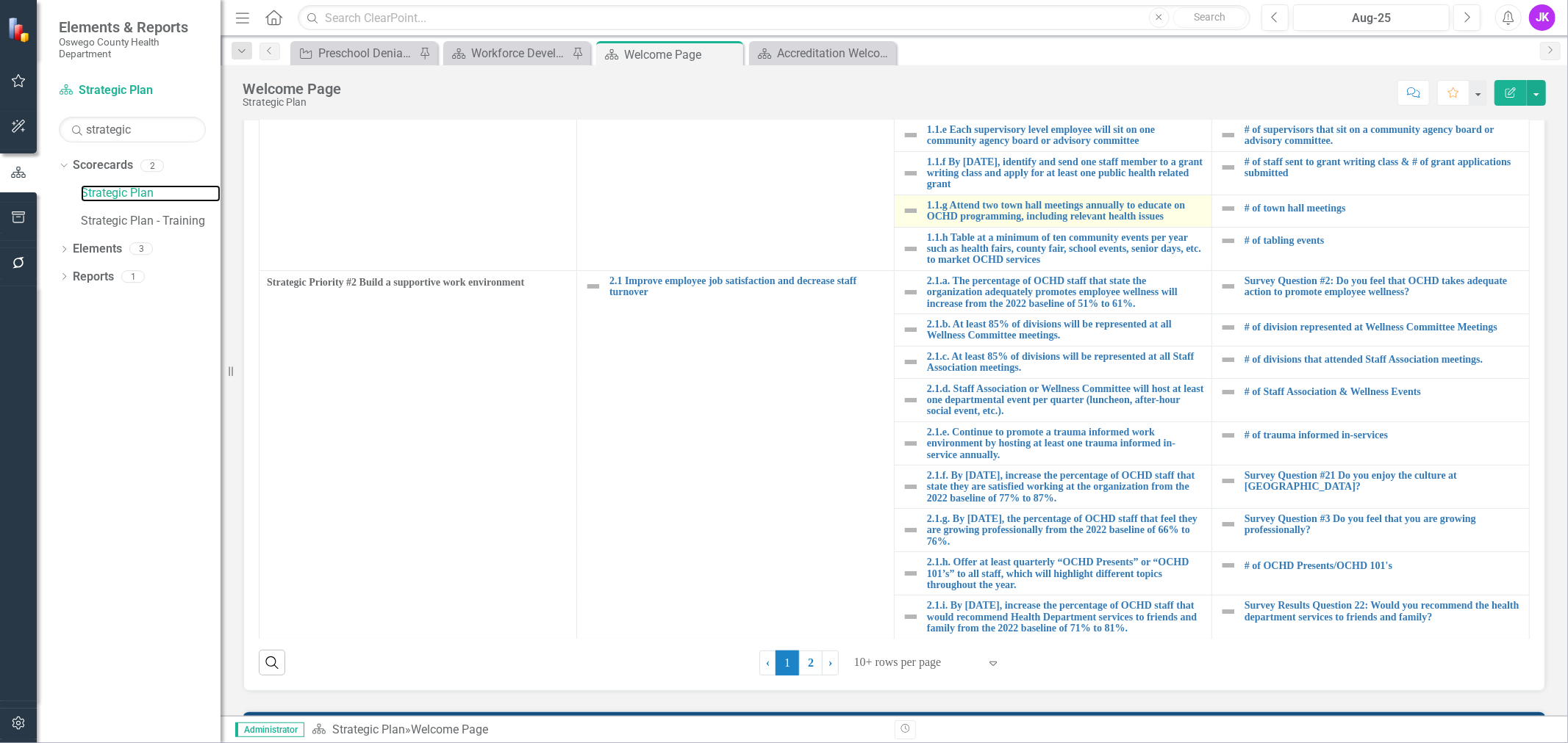
scroll to position [489, 0]
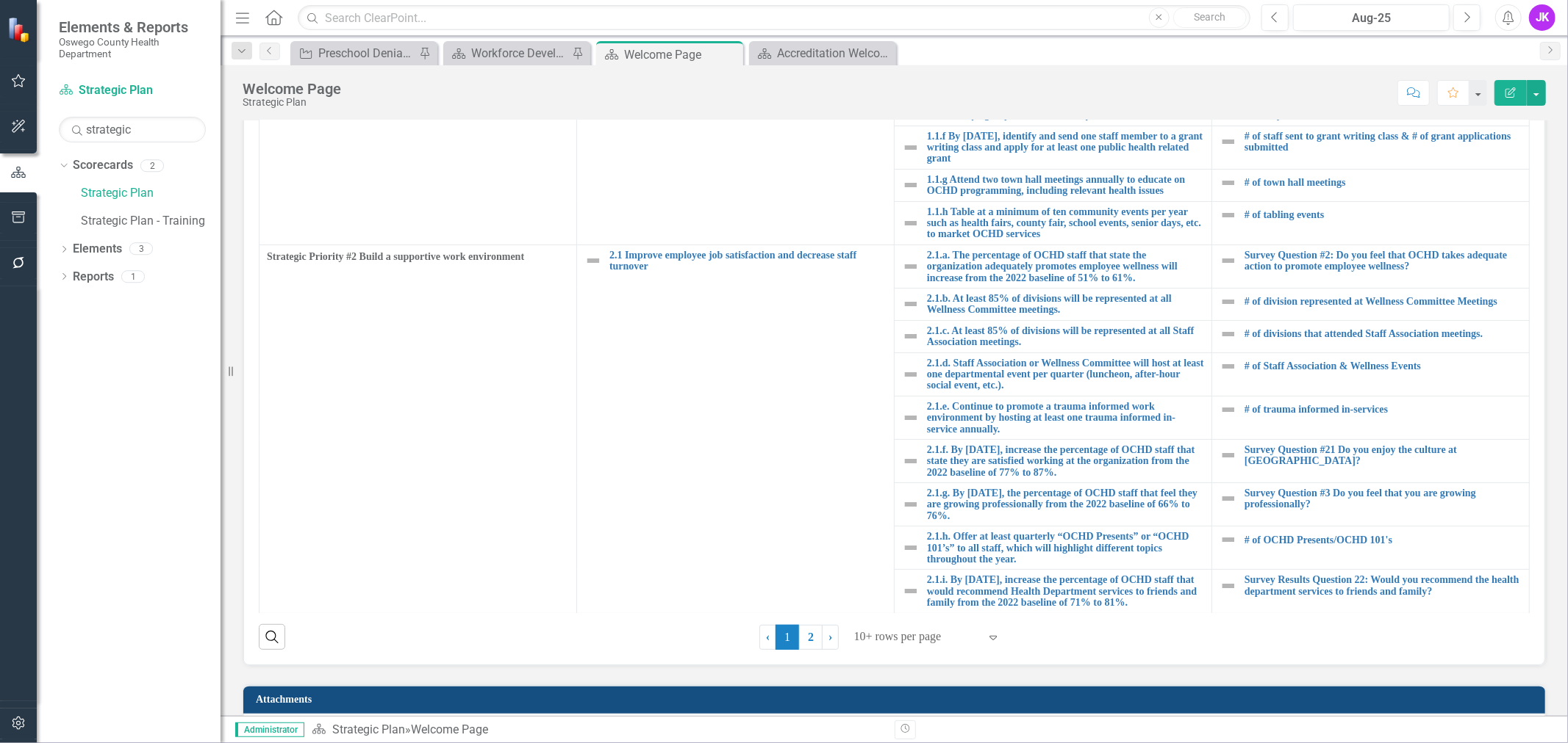
click at [1539, 18] on div "JK" at bounding box center [1542, 18] width 27 height 27
click at [1492, 211] on link "Logout Log Out" at bounding box center [1496, 213] width 116 height 27
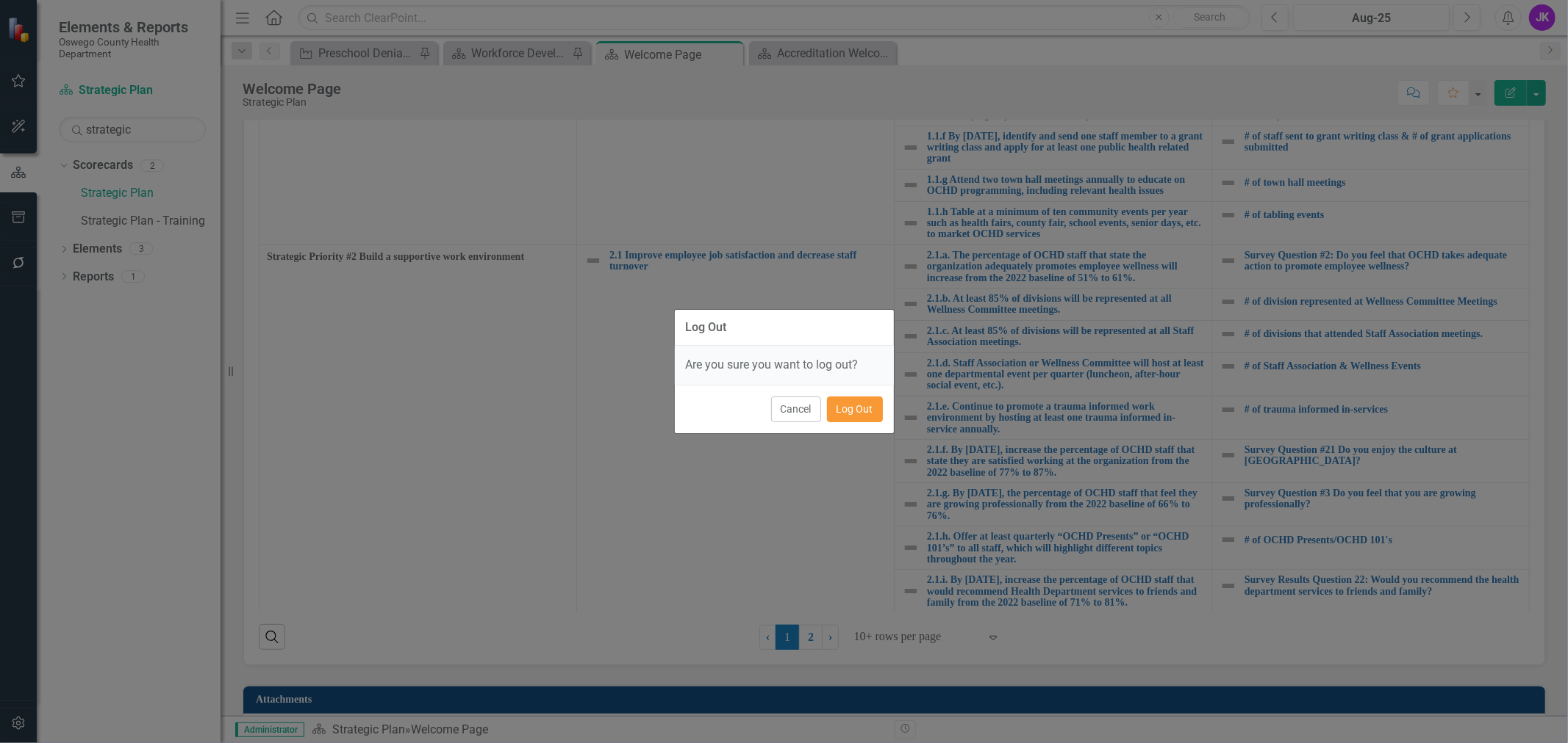
click at [848, 410] on button "Log Out" at bounding box center [854, 409] width 56 height 26
